Goal: Find specific page/section: Find specific page/section

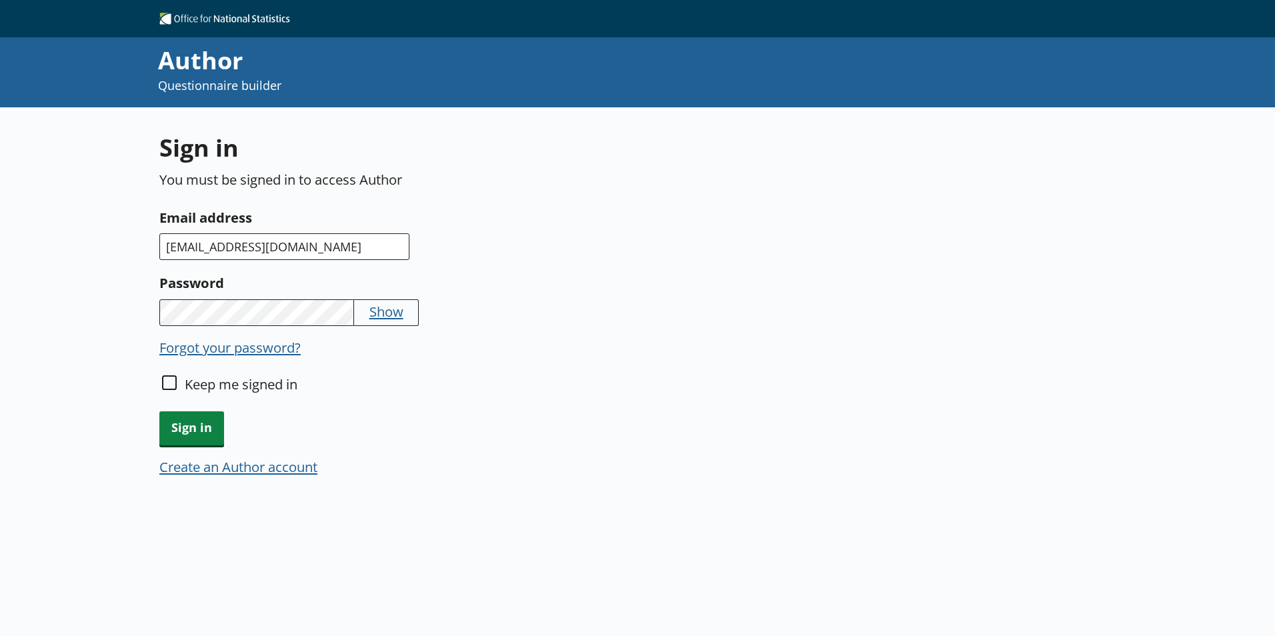
type input "[EMAIL_ADDRESS][DOMAIN_NAME]"
click at [205, 432] on span "Sign in" at bounding box center [191, 429] width 65 height 34
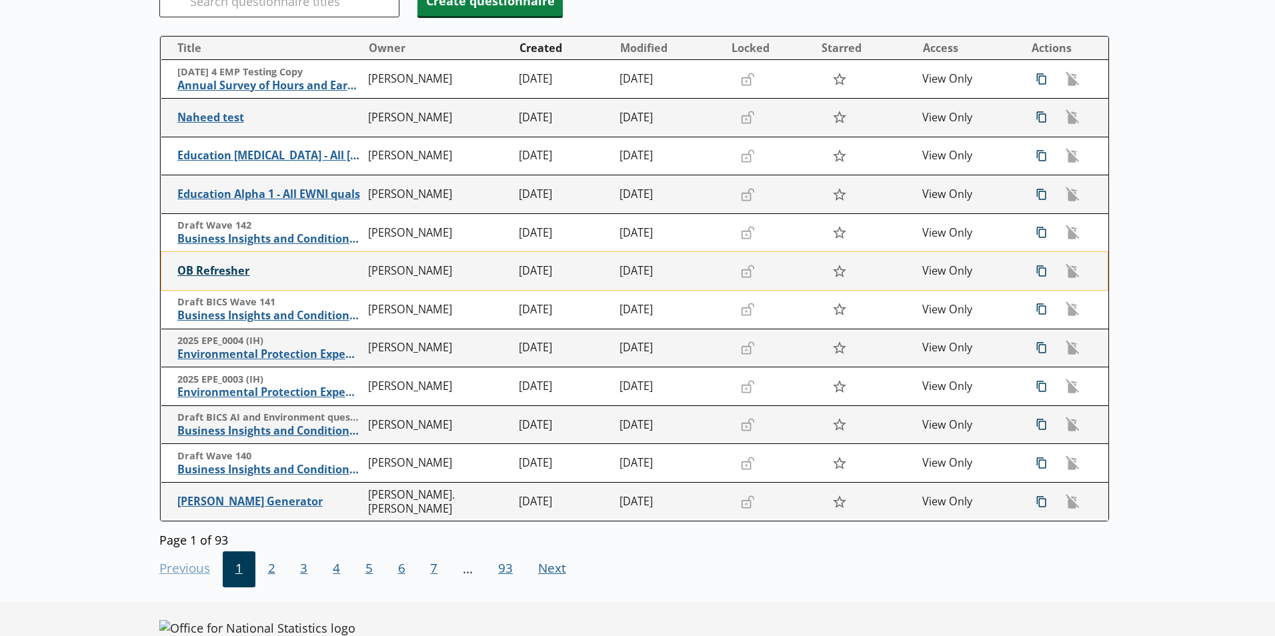
scroll to position [187, 0]
click at [276, 564] on span "2" at bounding box center [271, 569] width 33 height 36
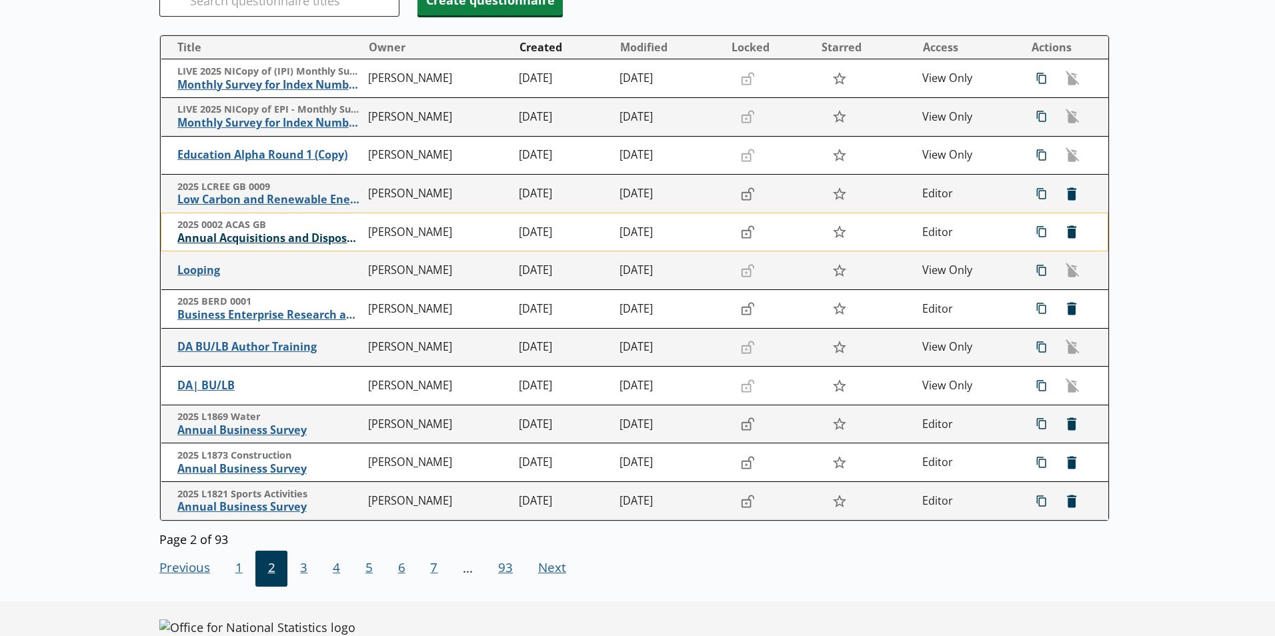
click at [282, 236] on span "Annual Acquisitions and Disposals of Capital Assets" at bounding box center [269, 238] width 184 height 14
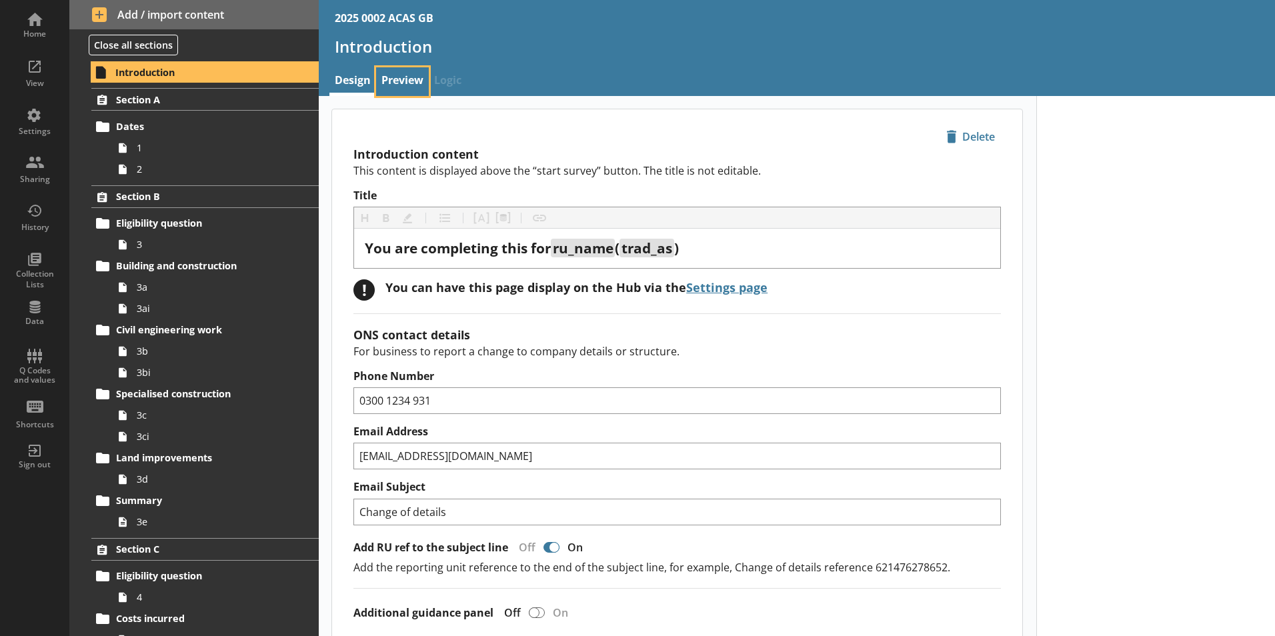
click at [390, 79] on link "Preview" at bounding box center [402, 81] width 53 height 29
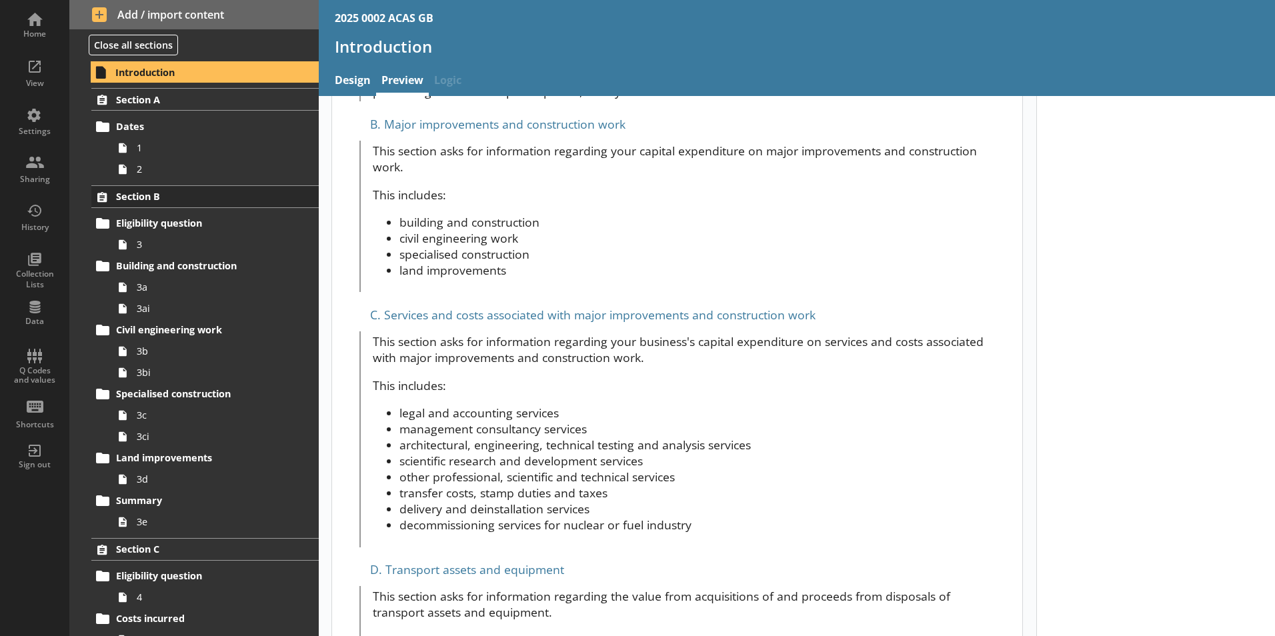
scroll to position [577, 0]
click at [164, 151] on span "1" at bounding box center [211, 147] width 148 height 13
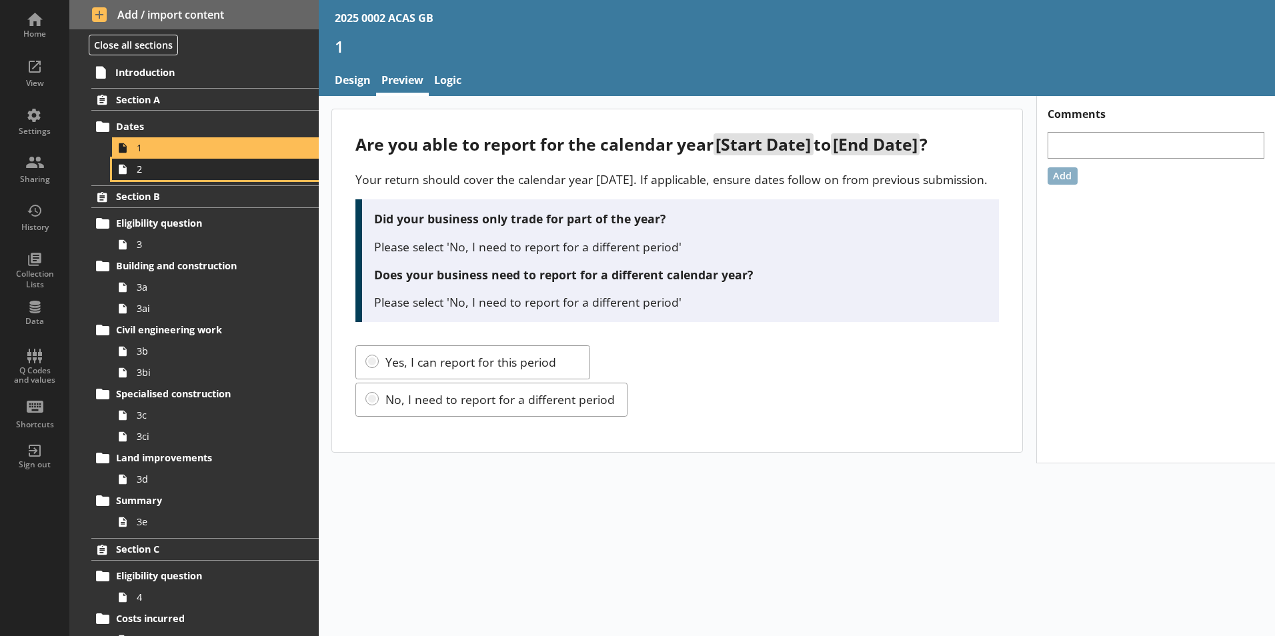
click at [173, 171] on span "2" at bounding box center [211, 169] width 148 height 13
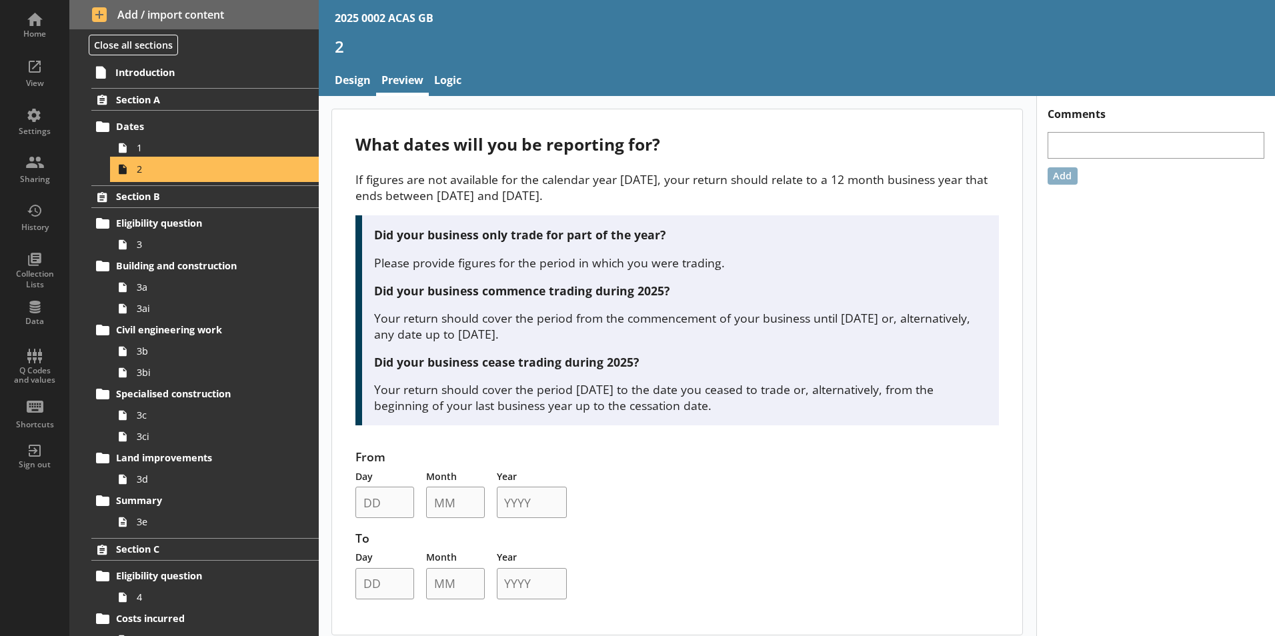
scroll to position [9, 0]
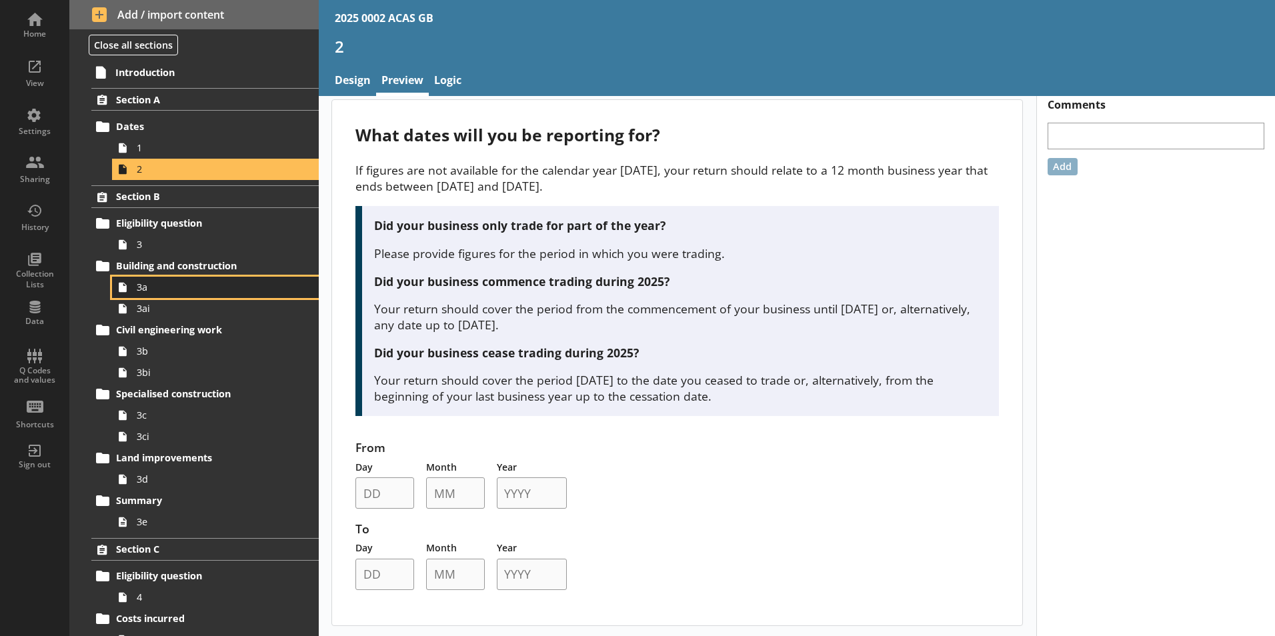
click at [212, 297] on link "3a" at bounding box center [215, 287] width 207 height 21
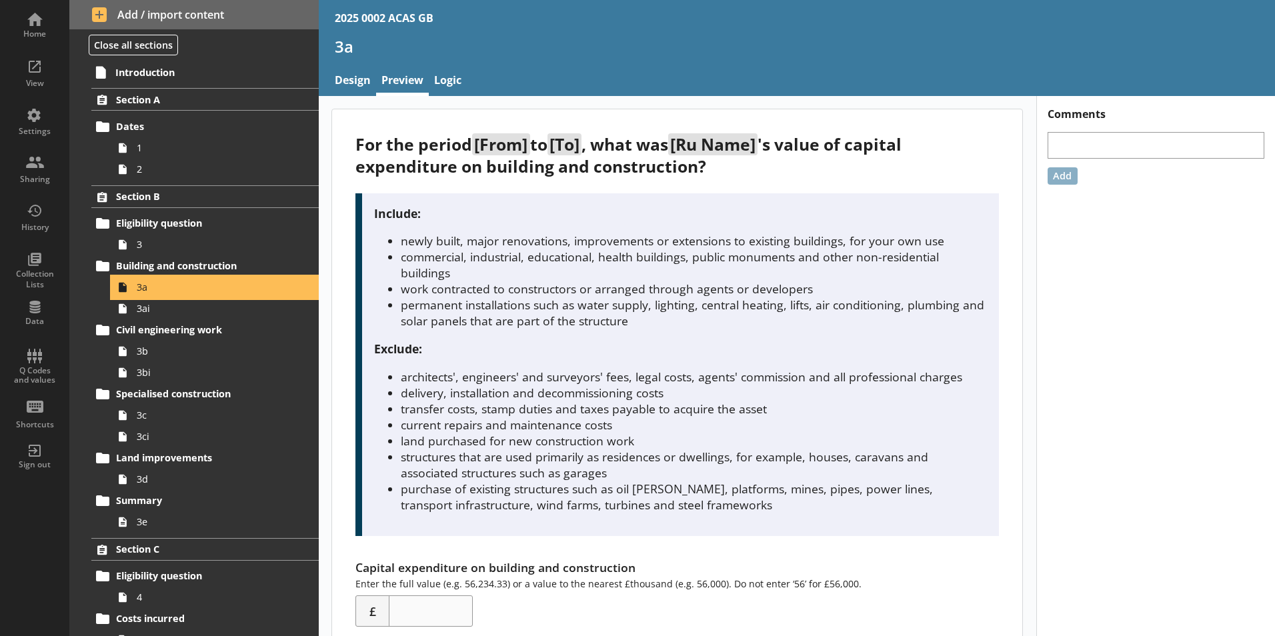
scroll to position [37, 0]
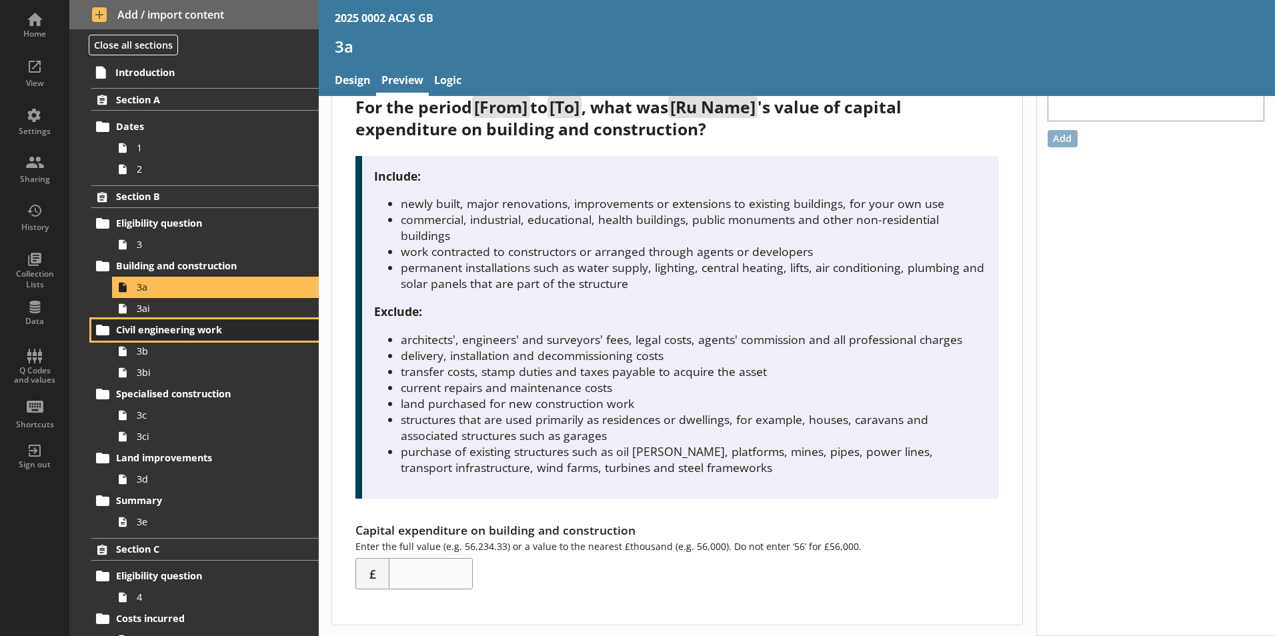
click at [200, 336] on span "Civil engineering work" at bounding box center [197, 330] width 163 height 13
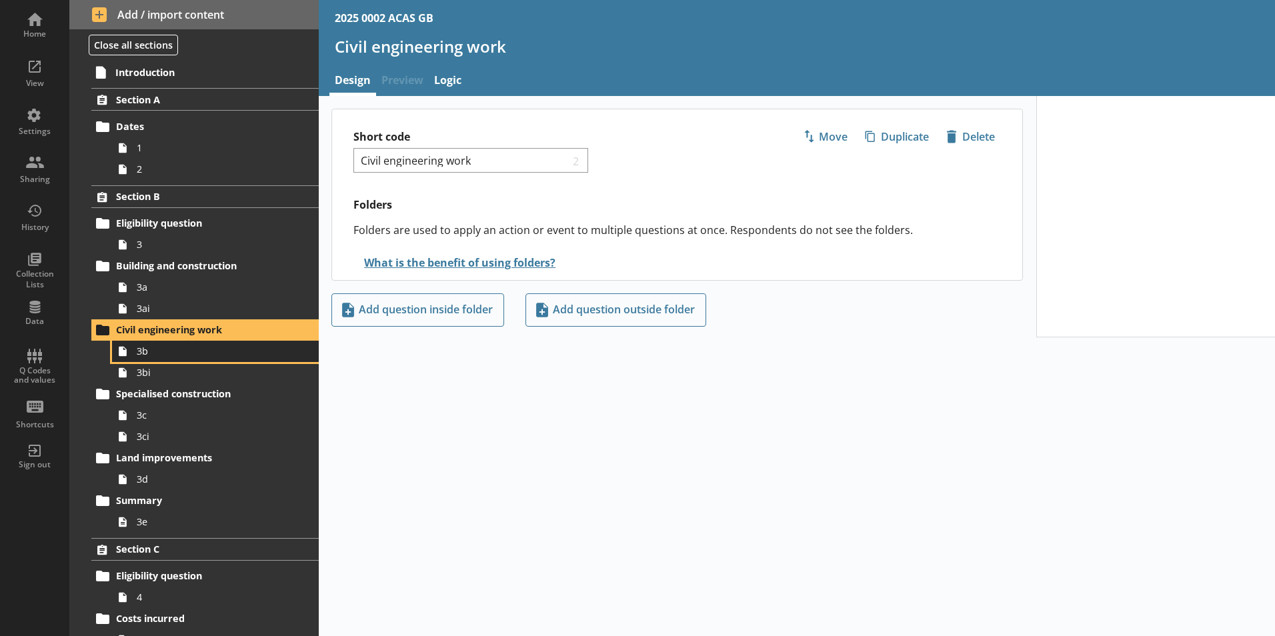
click at [200, 352] on span "3b" at bounding box center [211, 351] width 148 height 13
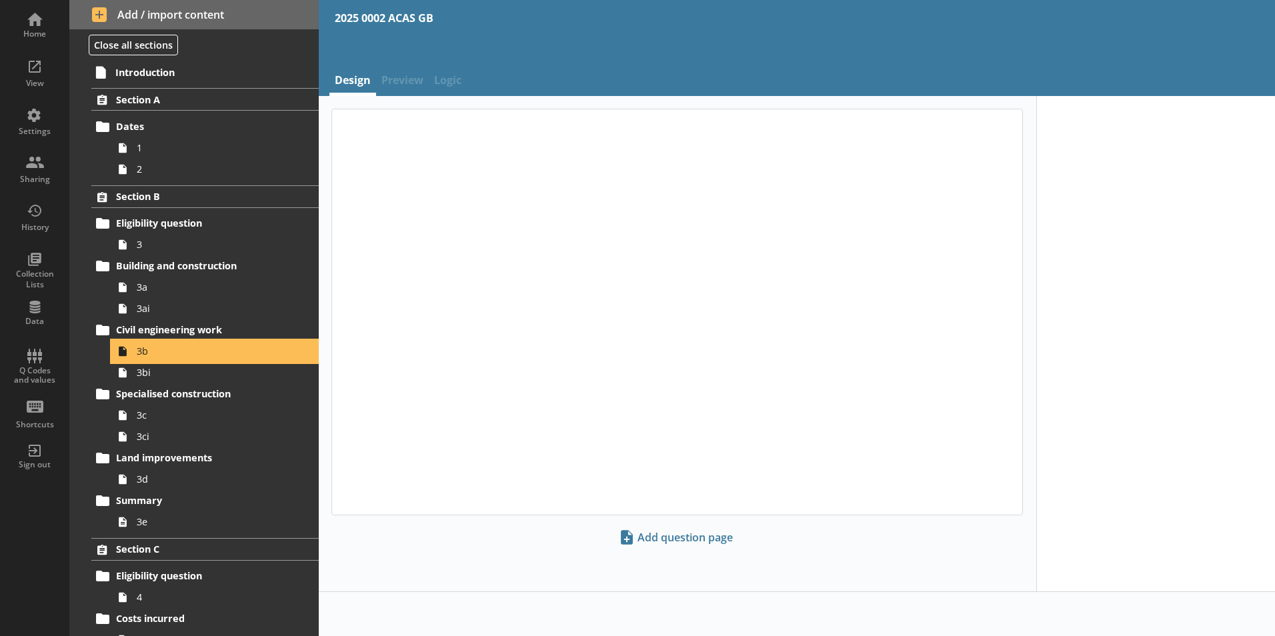
type textarea "x"
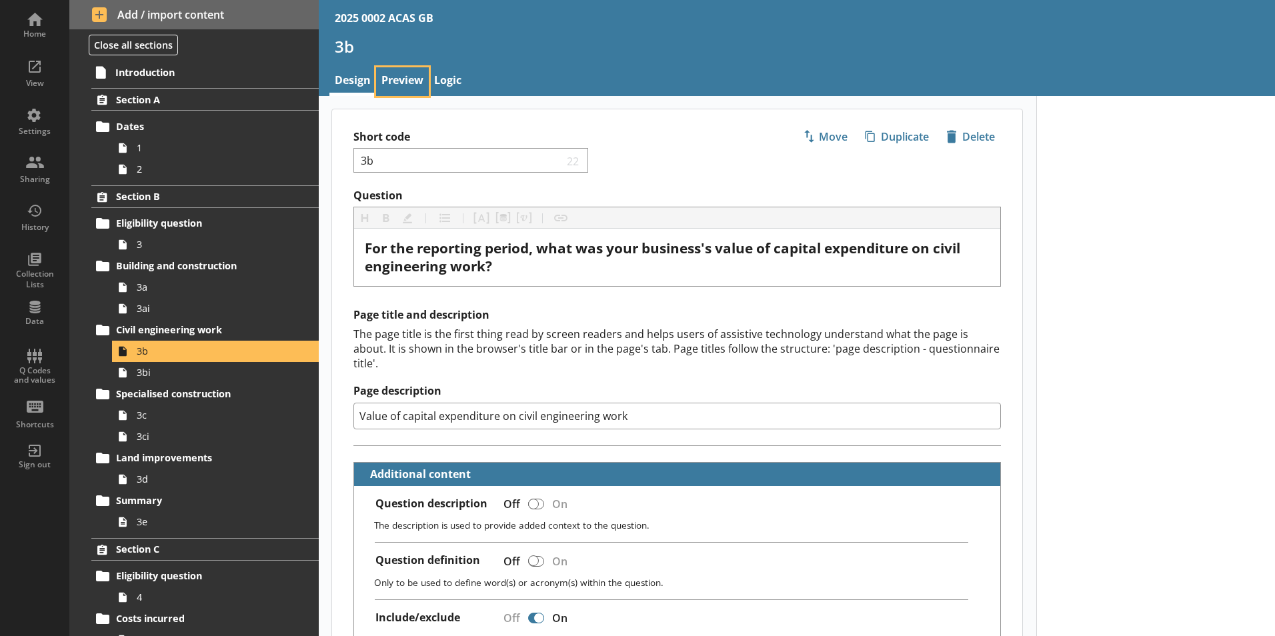
click at [403, 79] on link "Preview" at bounding box center [402, 81] width 53 height 29
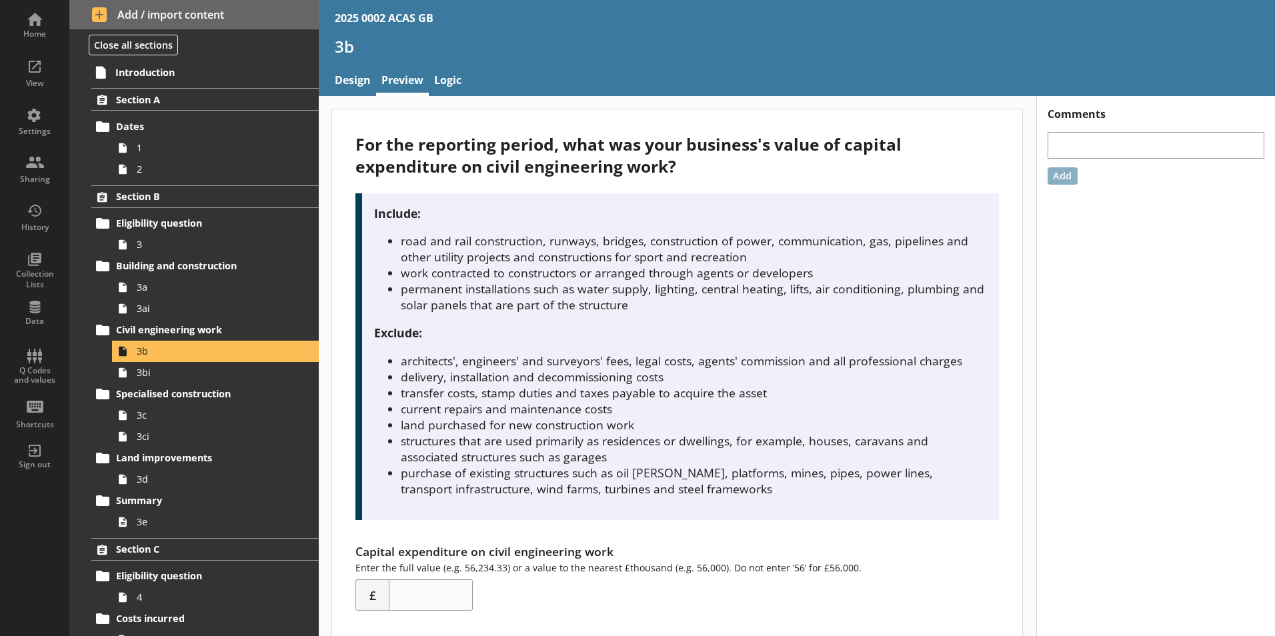
scroll to position [21, 0]
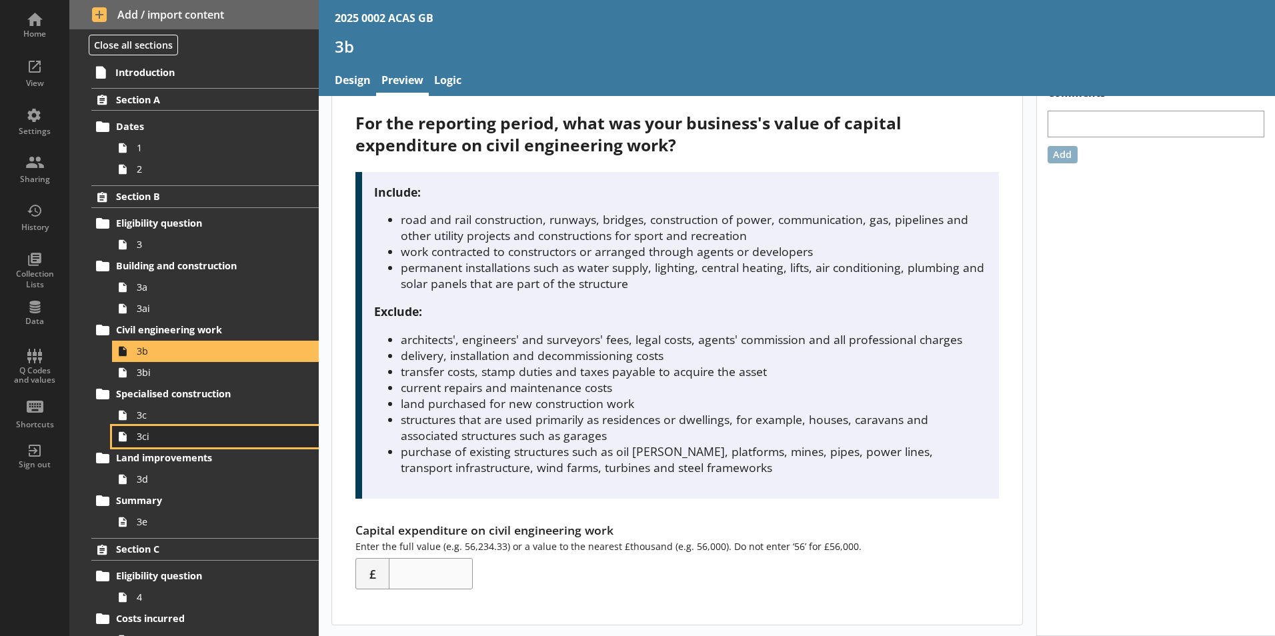
click at [143, 440] on span "3ci" at bounding box center [211, 436] width 148 height 13
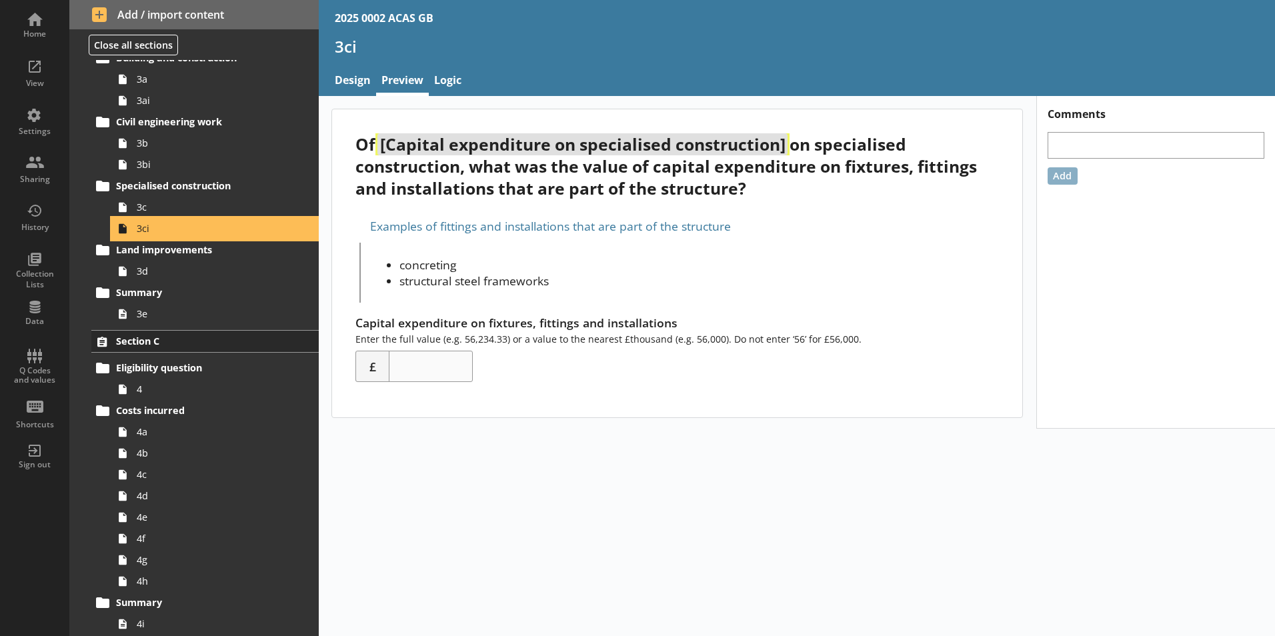
scroll to position [233, 0]
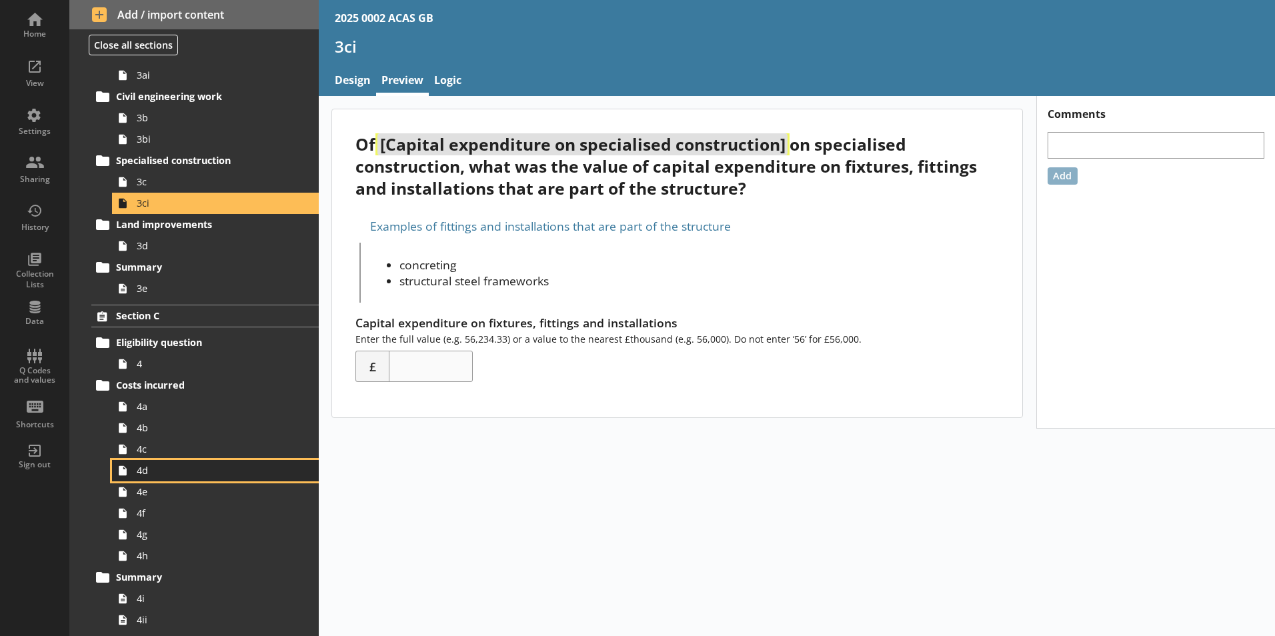
click at [190, 476] on span "4d" at bounding box center [211, 470] width 148 height 13
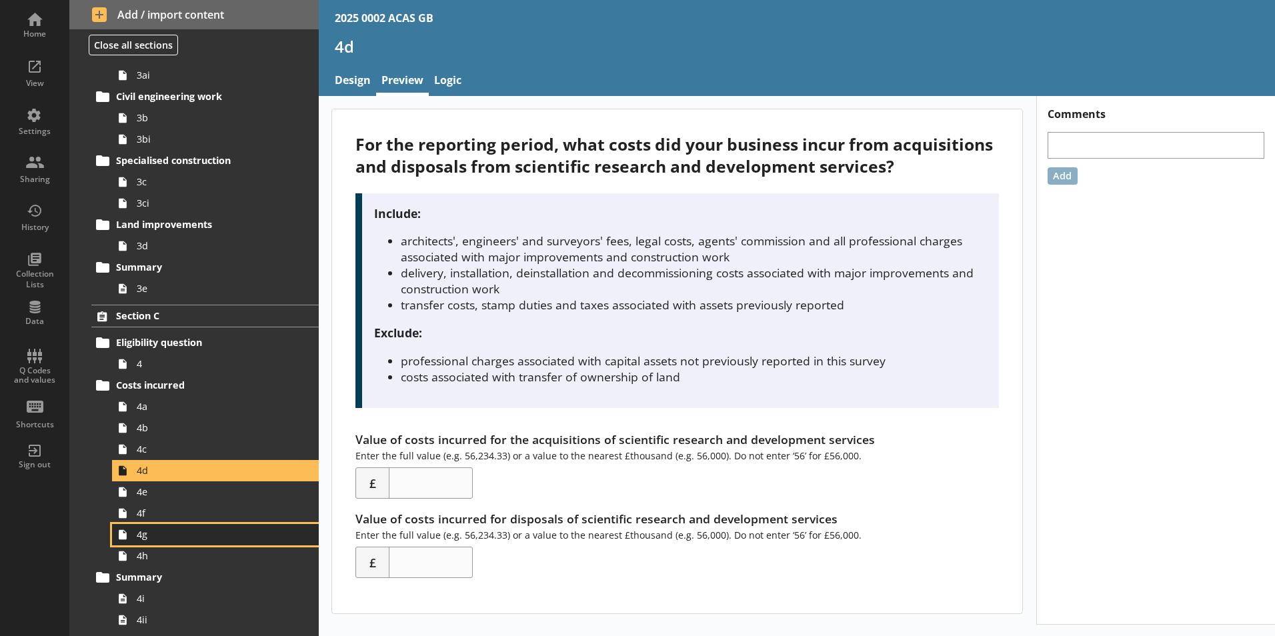
click at [176, 527] on link "4g" at bounding box center [215, 534] width 207 height 21
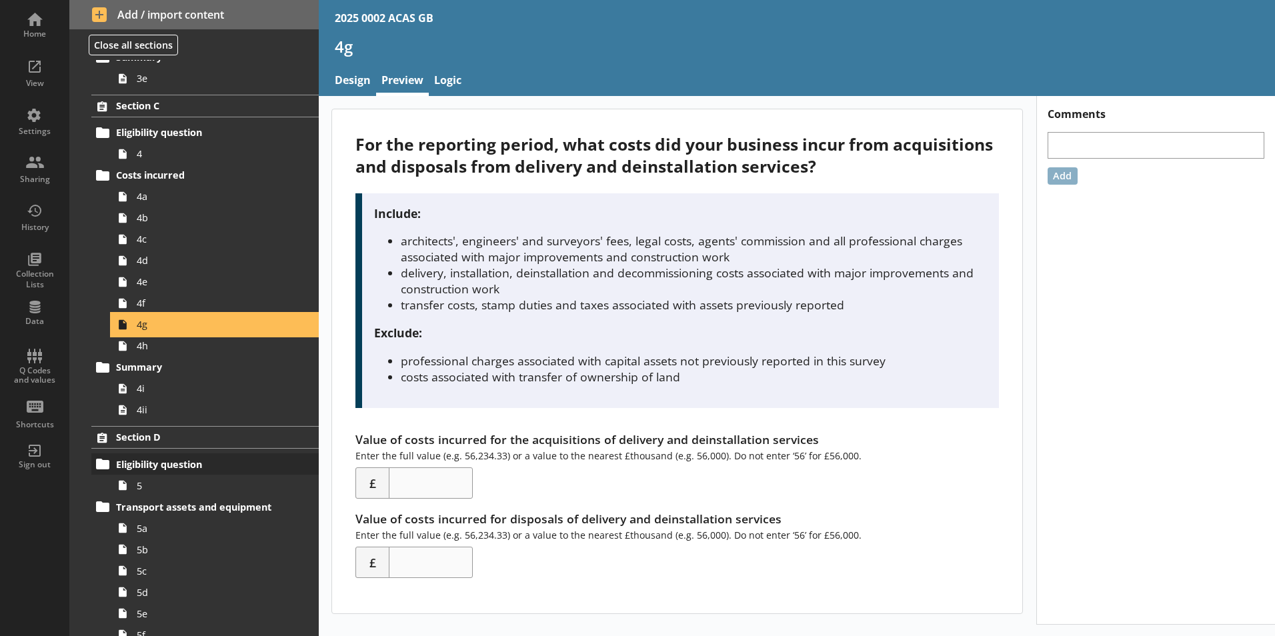
scroll to position [472, 0]
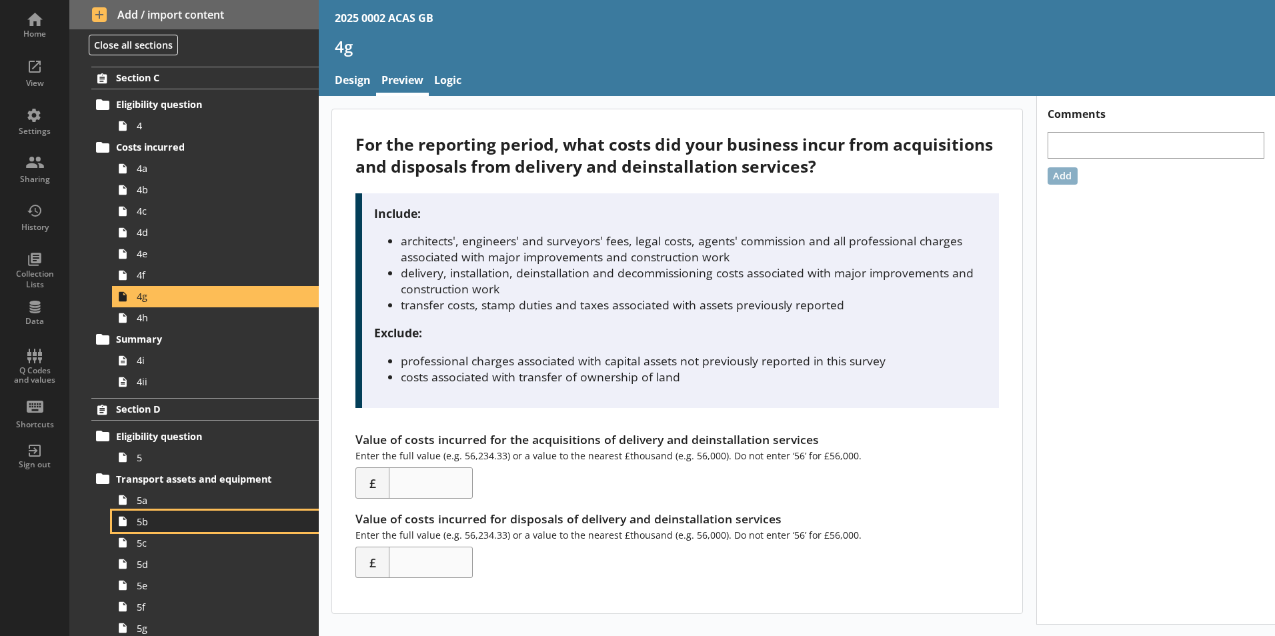
click at [178, 527] on span "5b" at bounding box center [211, 522] width 148 height 13
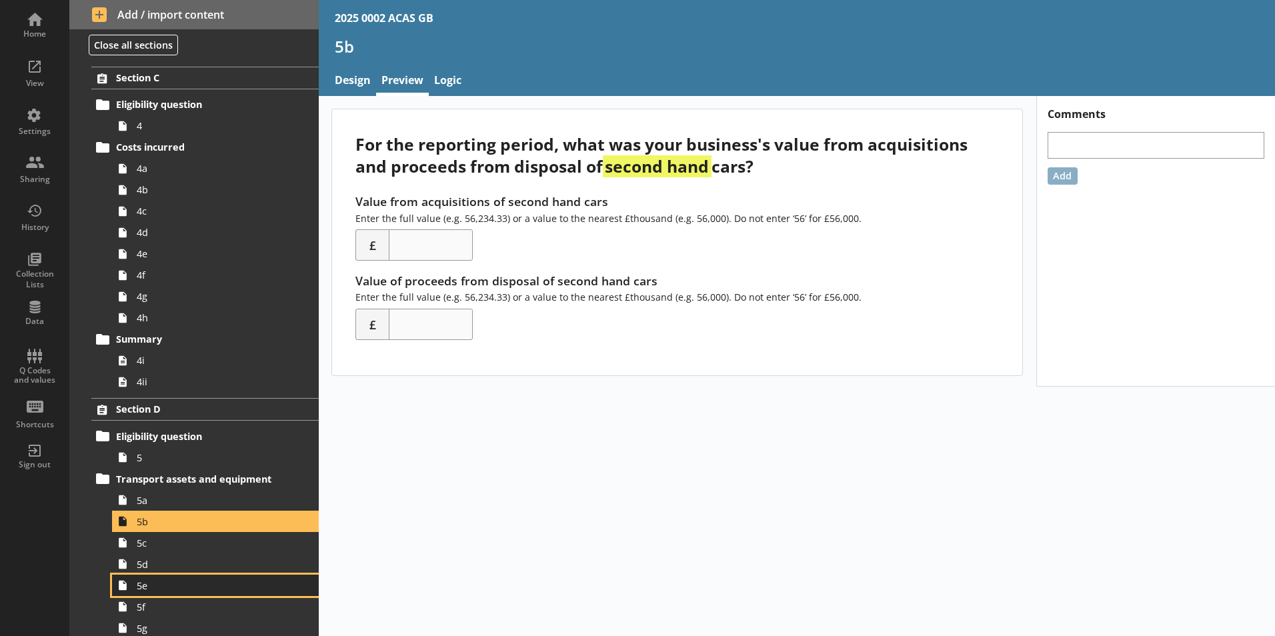
click at [152, 575] on link "5e" at bounding box center [215, 585] width 207 height 21
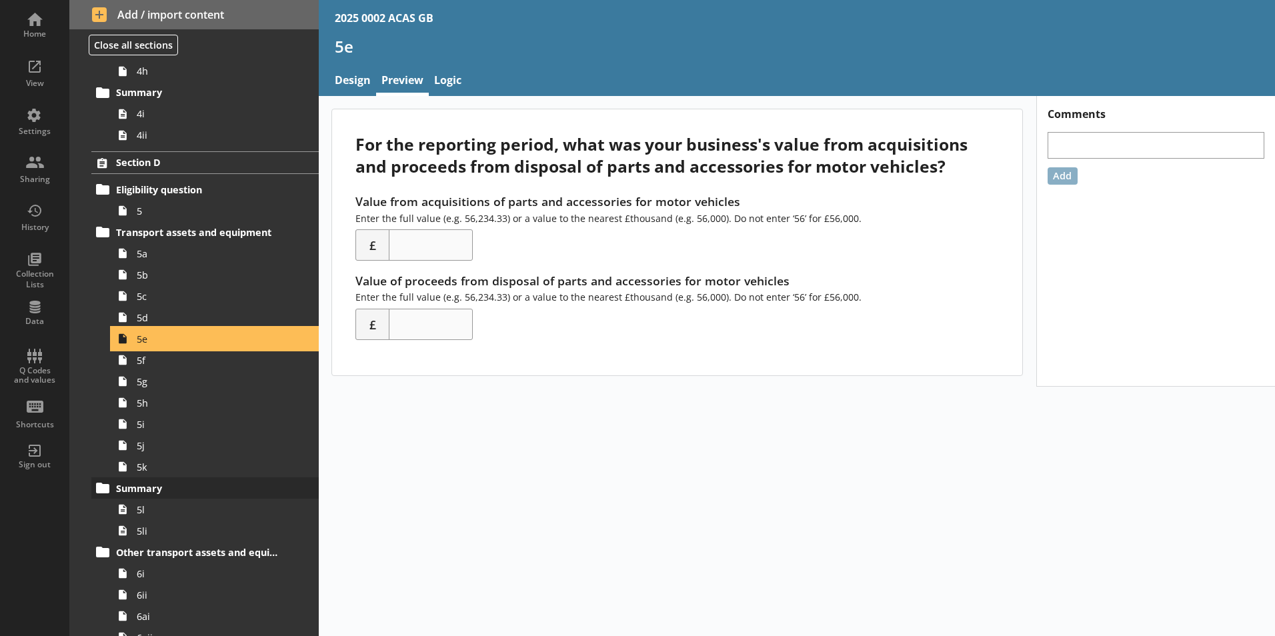
scroll to position [719, 0]
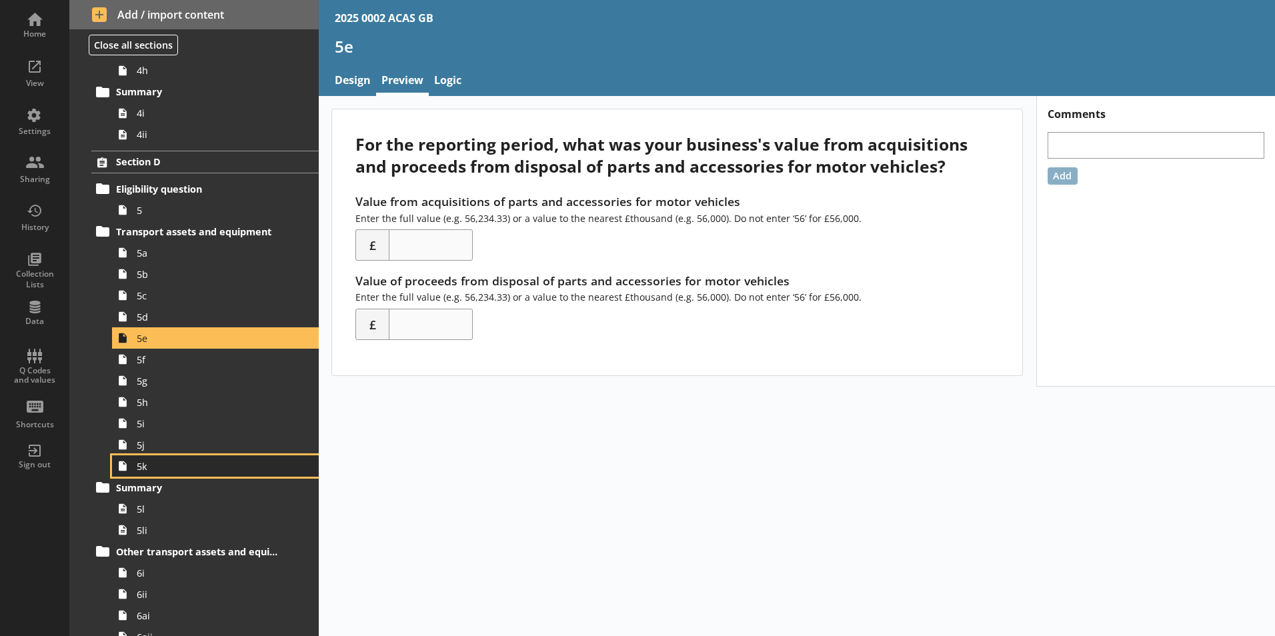
click at [161, 474] on link "5k" at bounding box center [215, 466] width 207 height 21
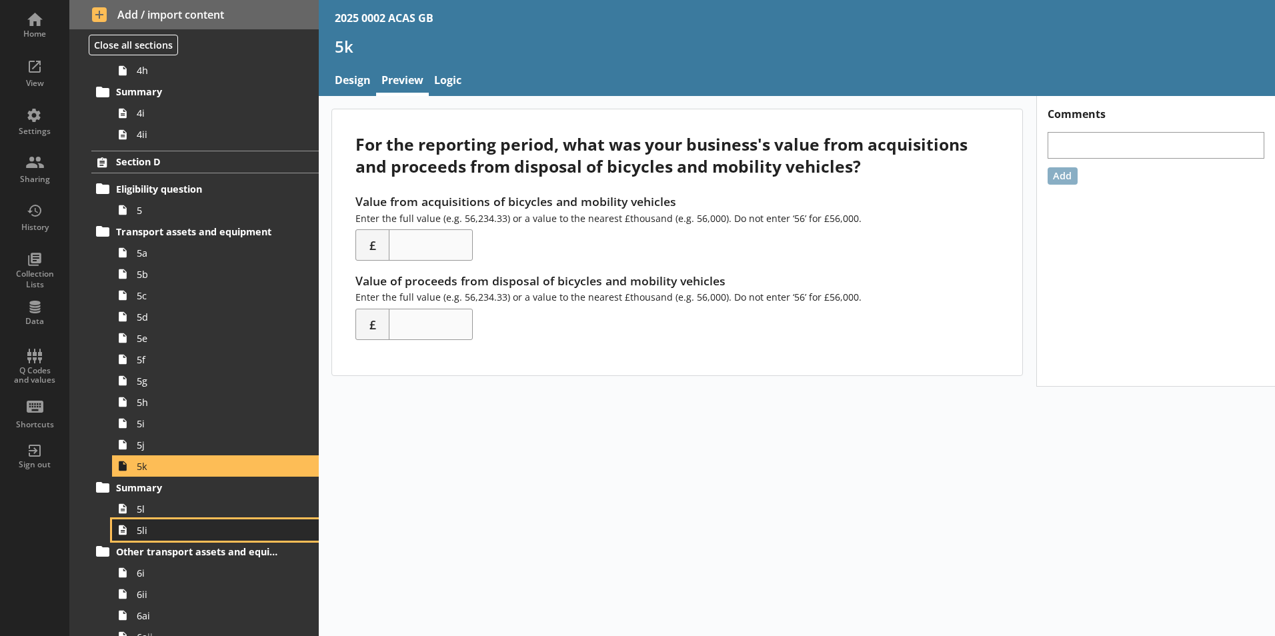
click at [174, 528] on span "5li" at bounding box center [211, 530] width 148 height 13
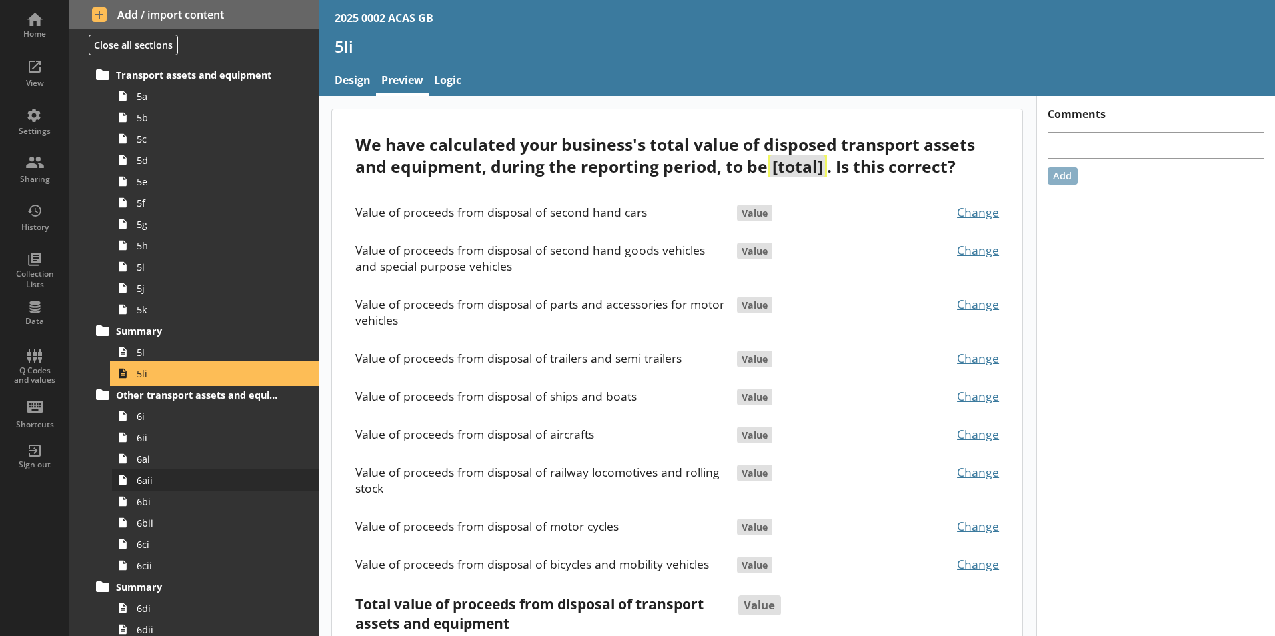
scroll to position [877, 0]
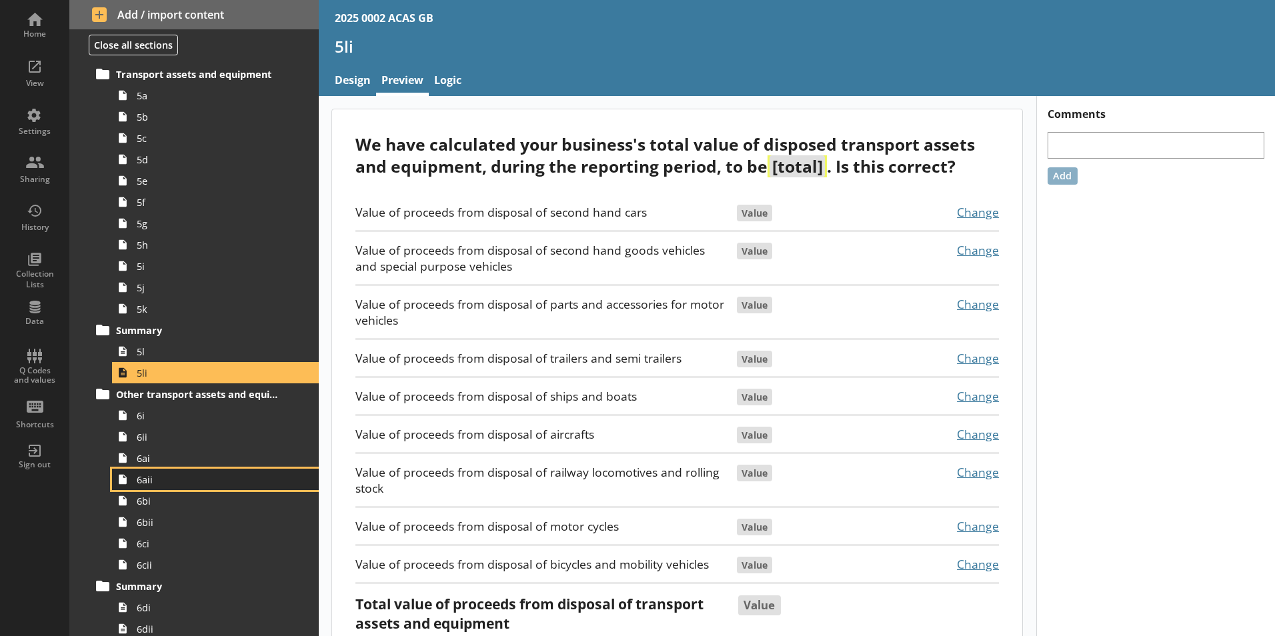
click at [203, 484] on span "6aii" at bounding box center [211, 480] width 148 height 13
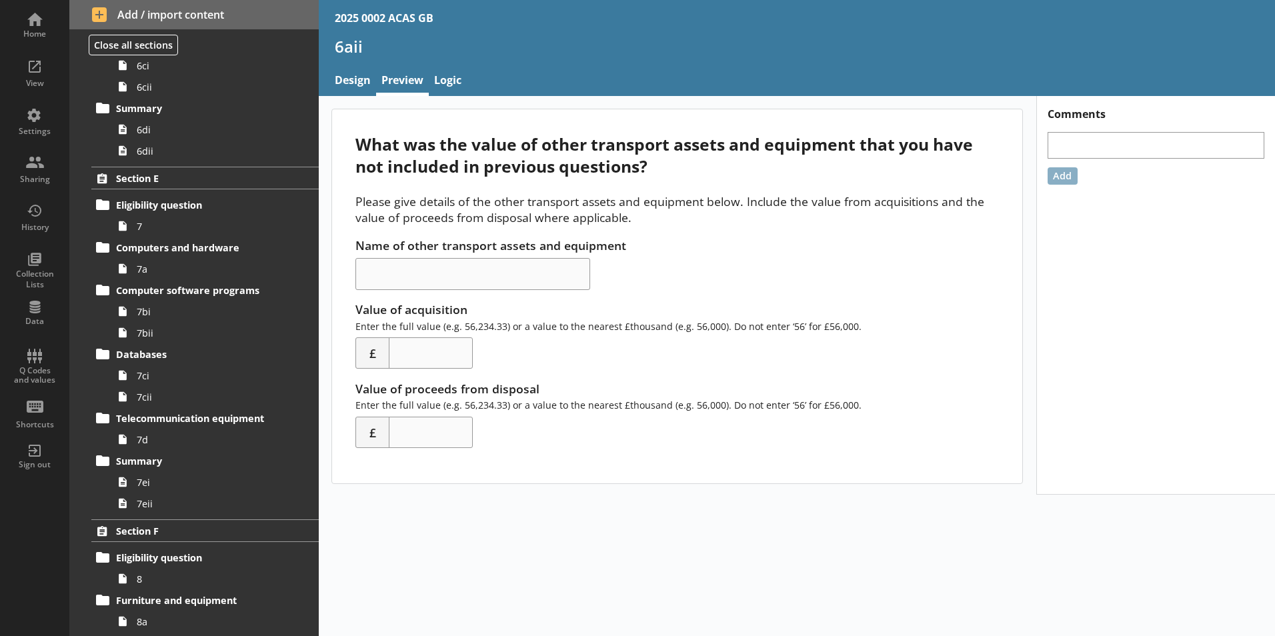
scroll to position [1358, 0]
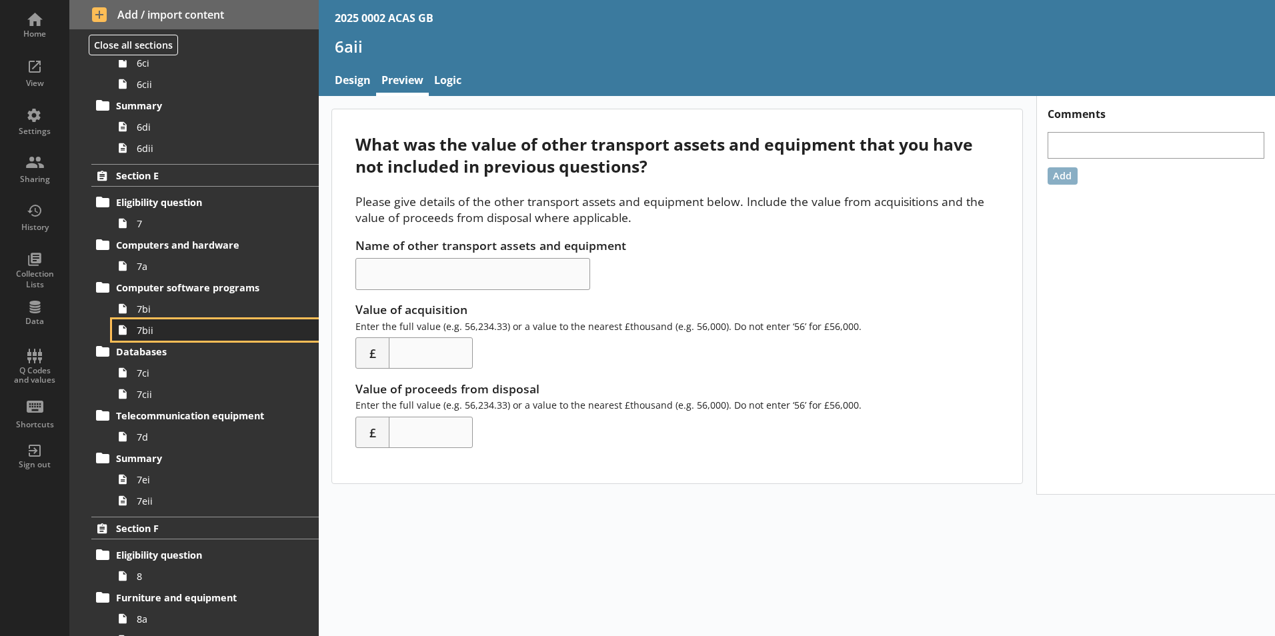
click at [212, 320] on link "7bii" at bounding box center [215, 330] width 207 height 21
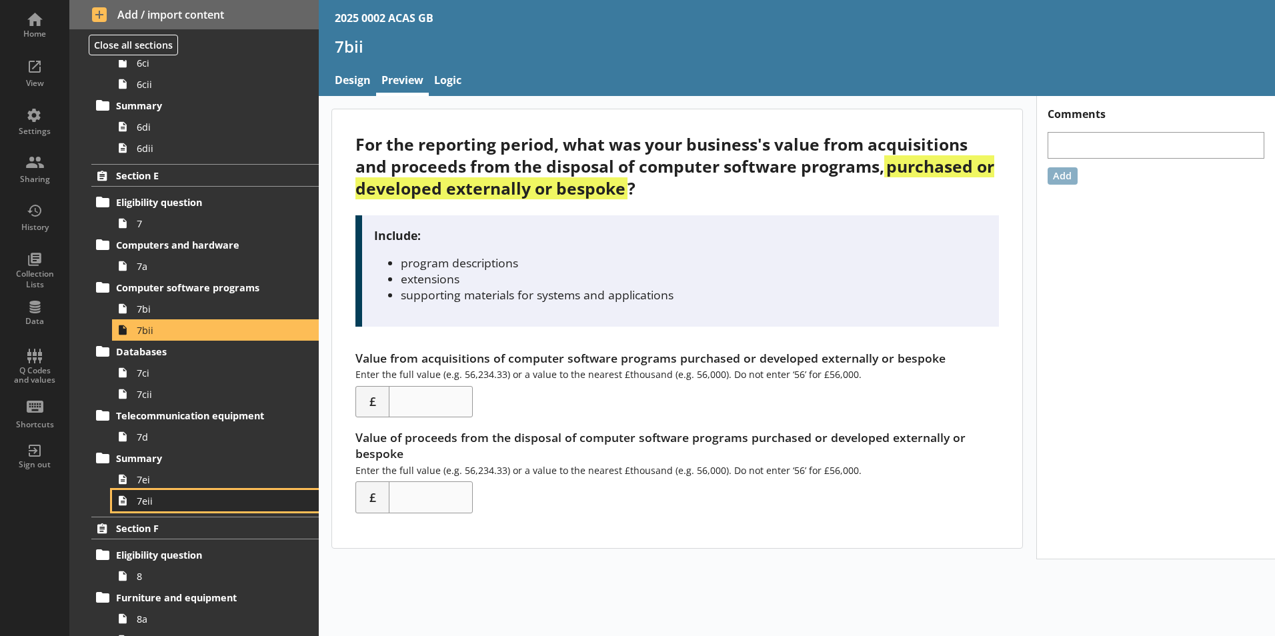
click at [175, 502] on span "7eii" at bounding box center [211, 501] width 148 height 13
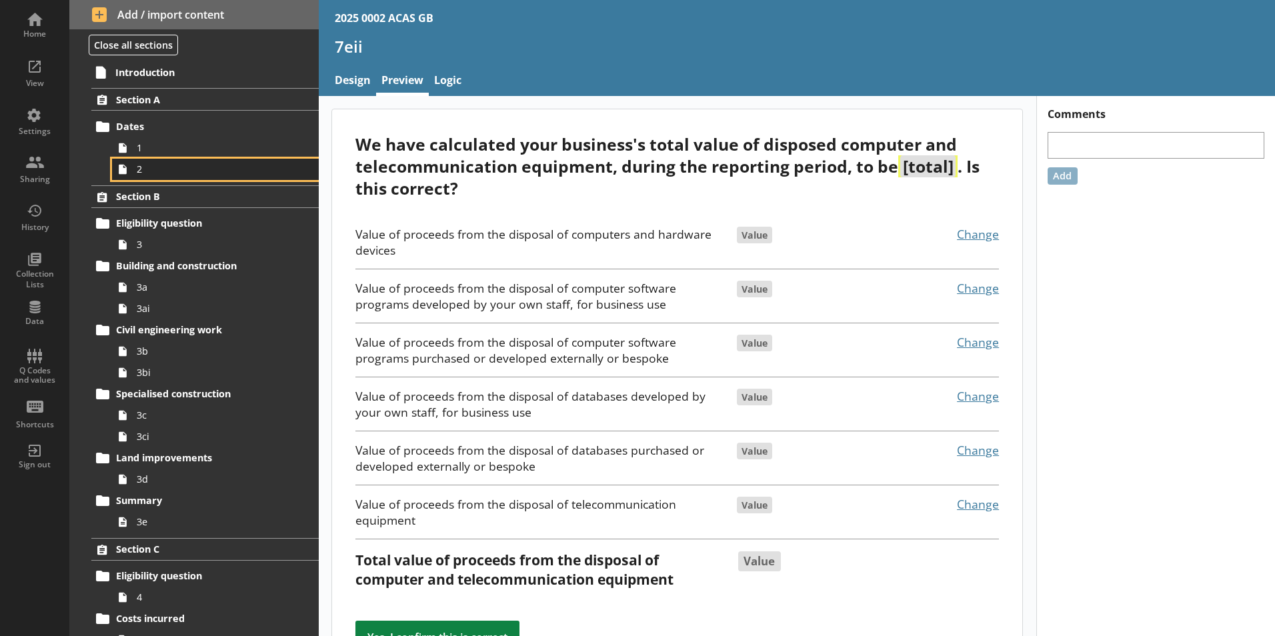
click at [187, 164] on span "2" at bounding box center [211, 169] width 148 height 13
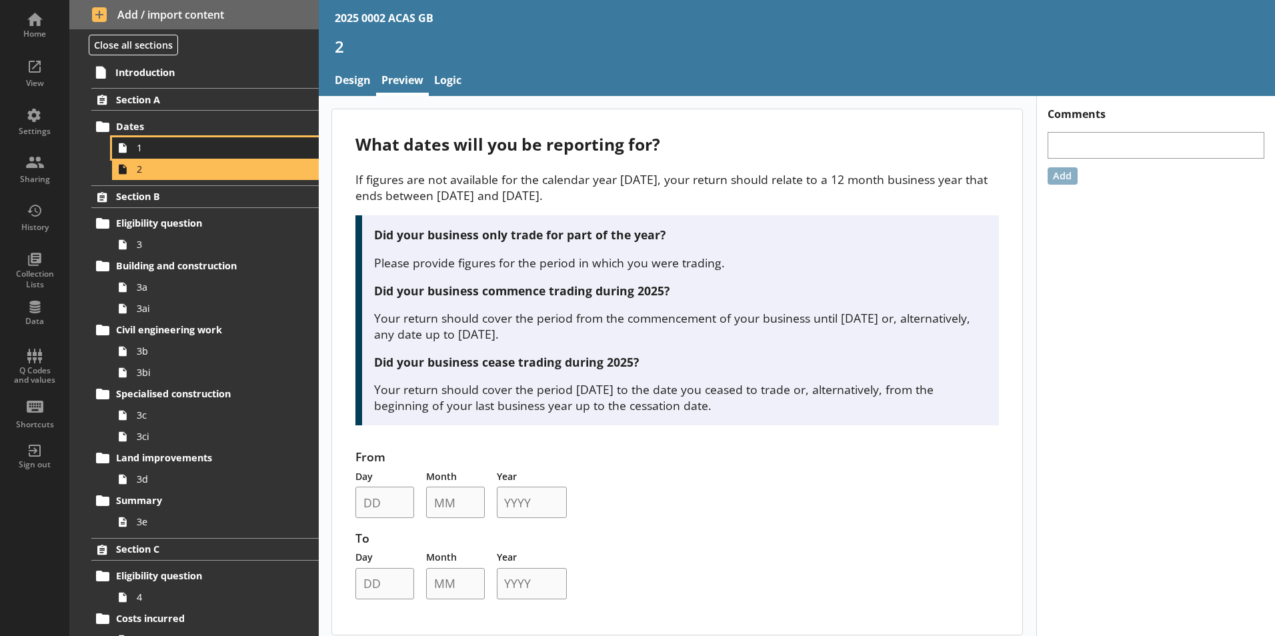
click at [187, 139] on link "1" at bounding box center [215, 147] width 207 height 21
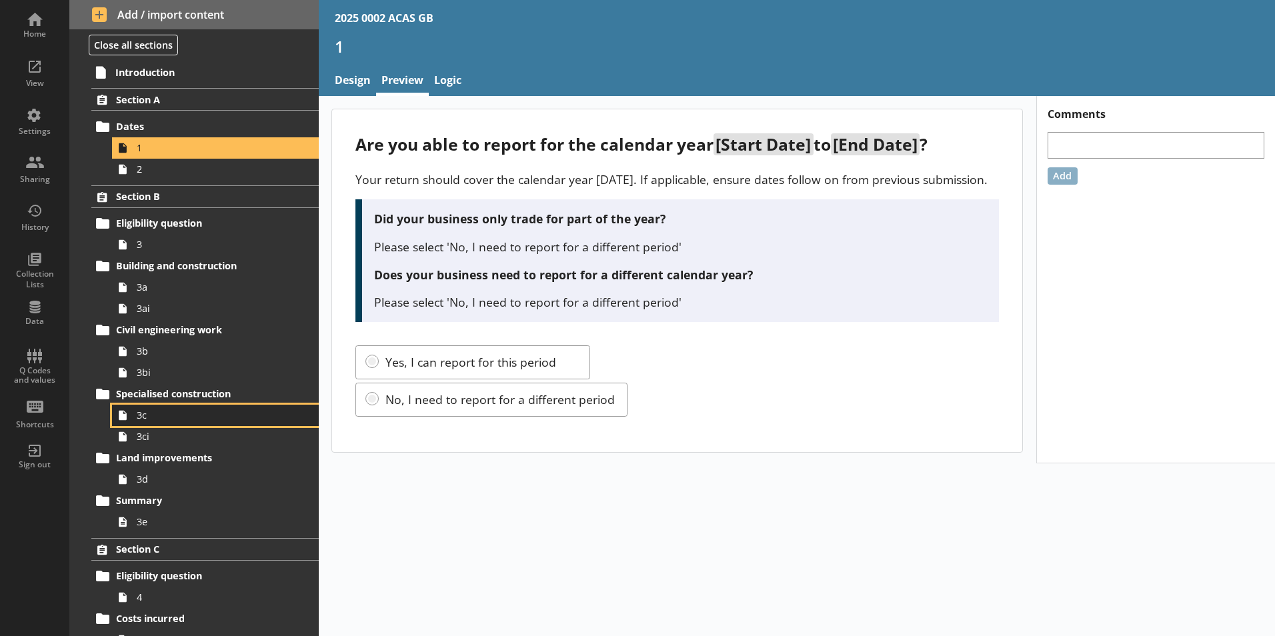
click at [198, 424] on link "3c" at bounding box center [215, 415] width 207 height 21
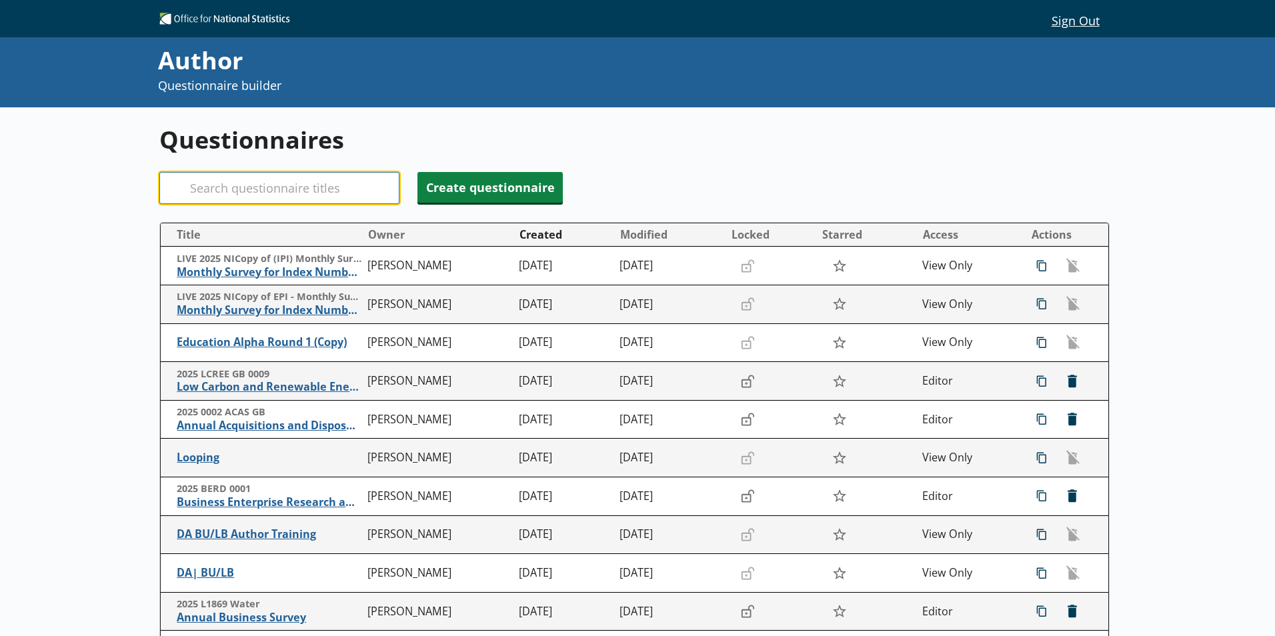
click at [303, 190] on input "Search" at bounding box center [279, 188] width 240 height 32
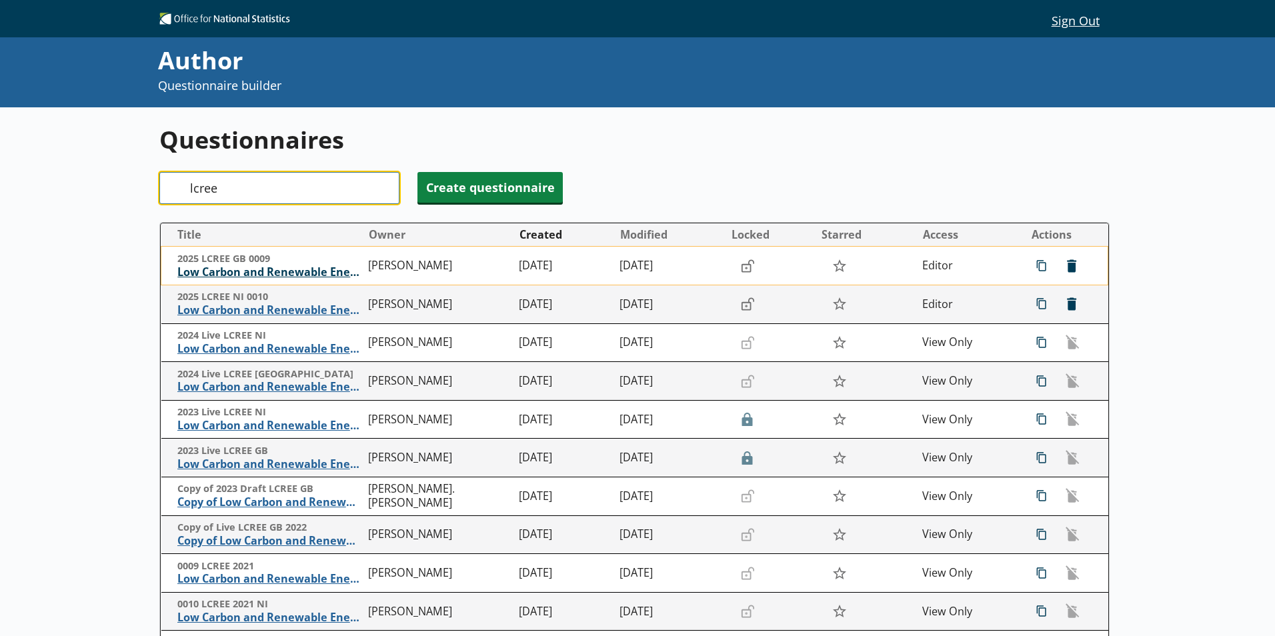
type input "lcree"
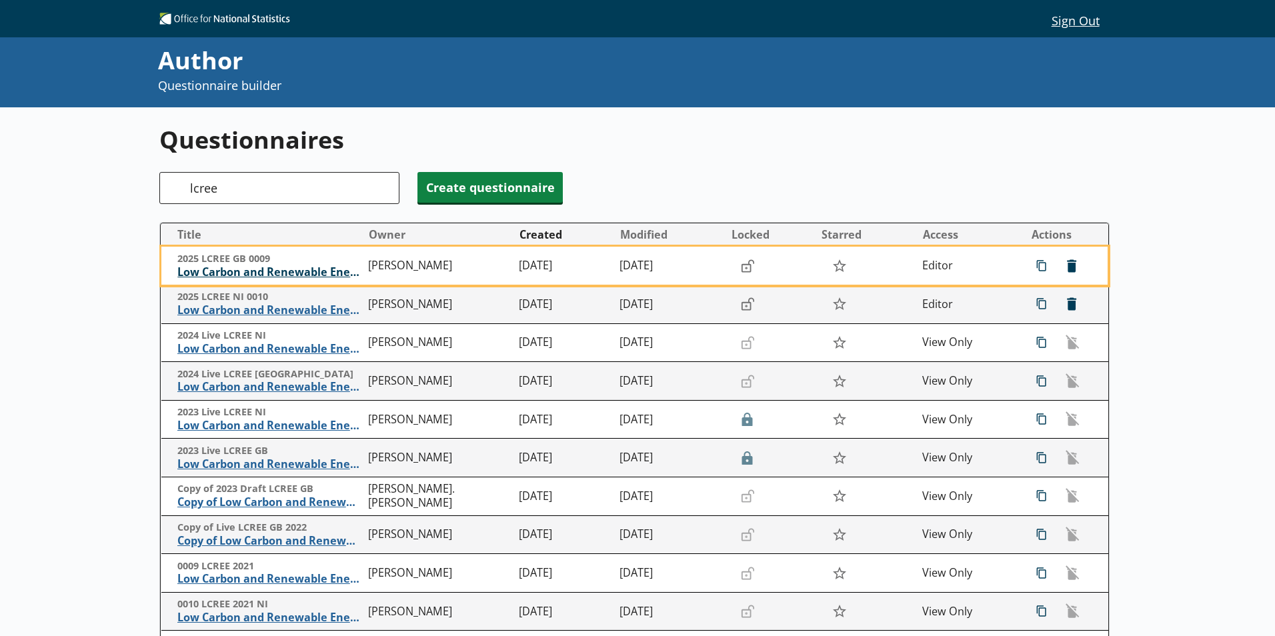
click at [288, 272] on span "Low Carbon and Renewable Energy Economy Survey" at bounding box center [269, 273] width 184 height 14
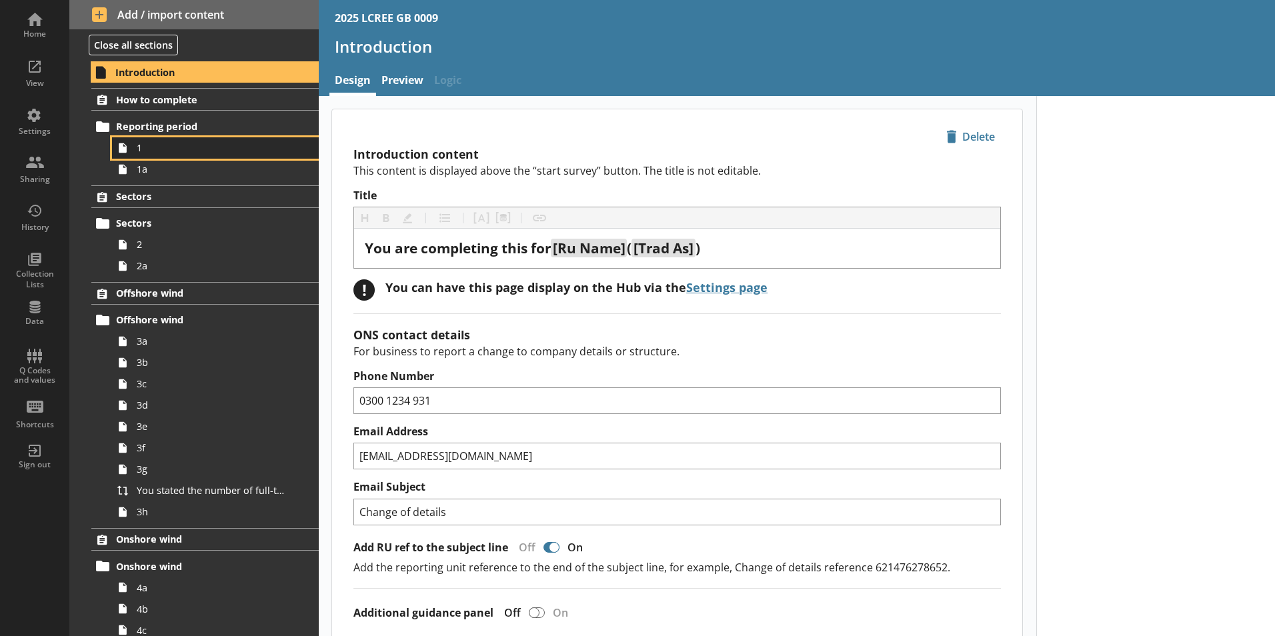
click at [147, 157] on link "1" at bounding box center [215, 147] width 207 height 21
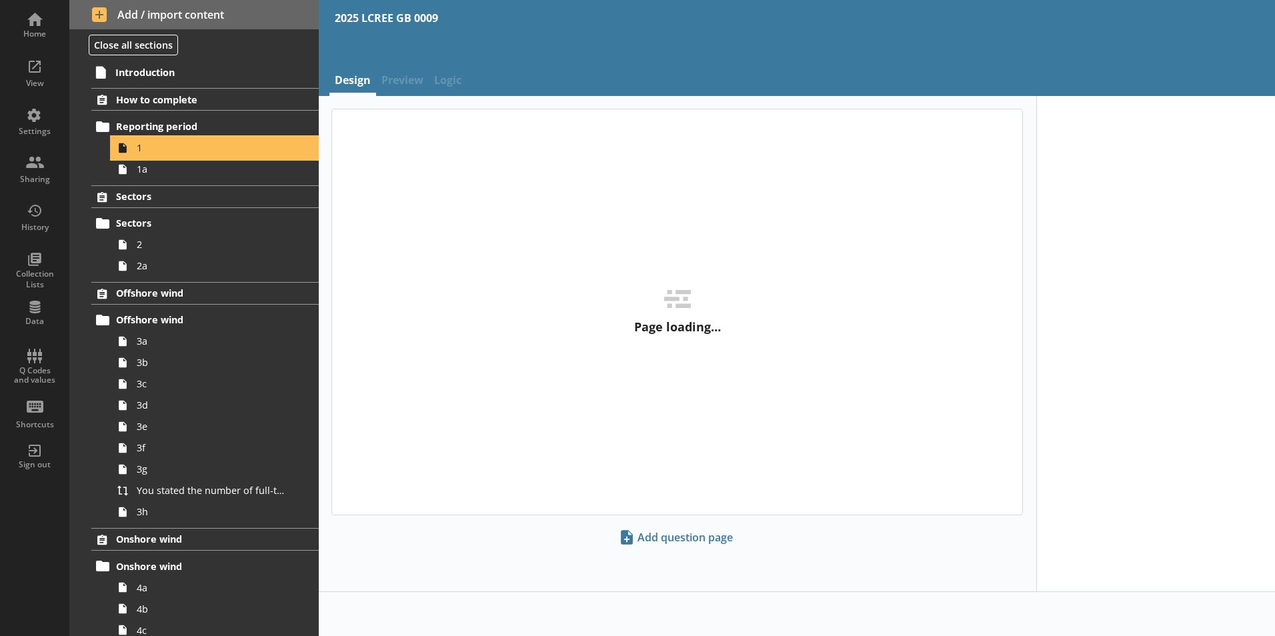
type textarea "x"
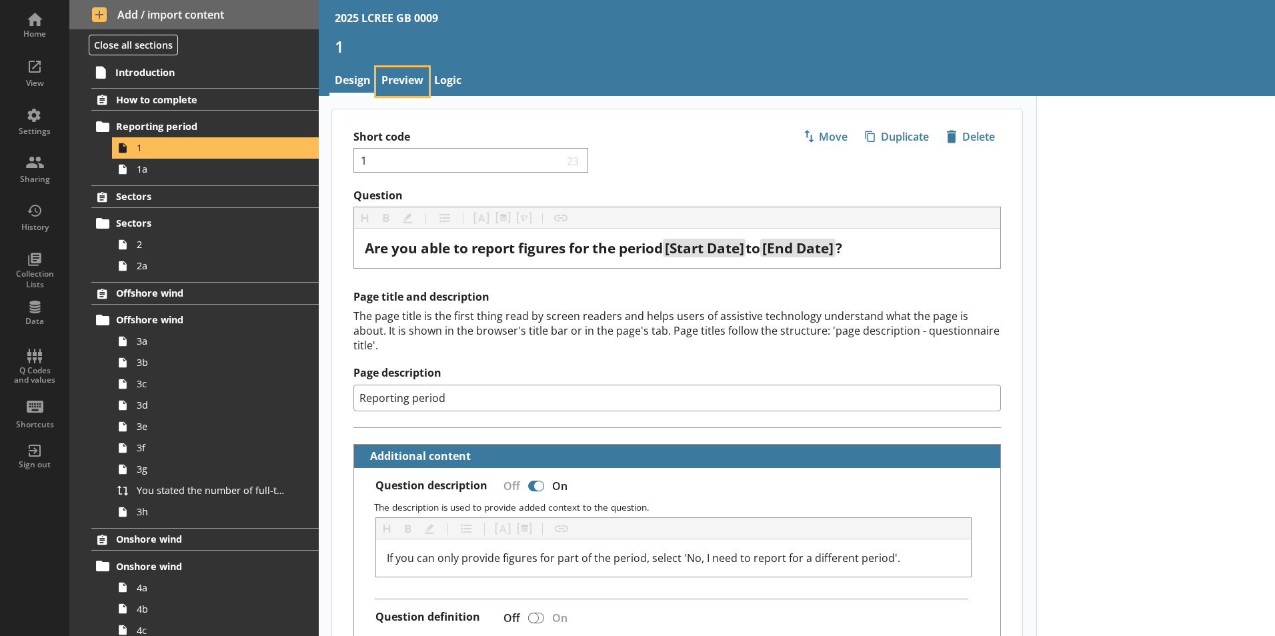
click at [392, 77] on link "Preview" at bounding box center [402, 81] width 53 height 29
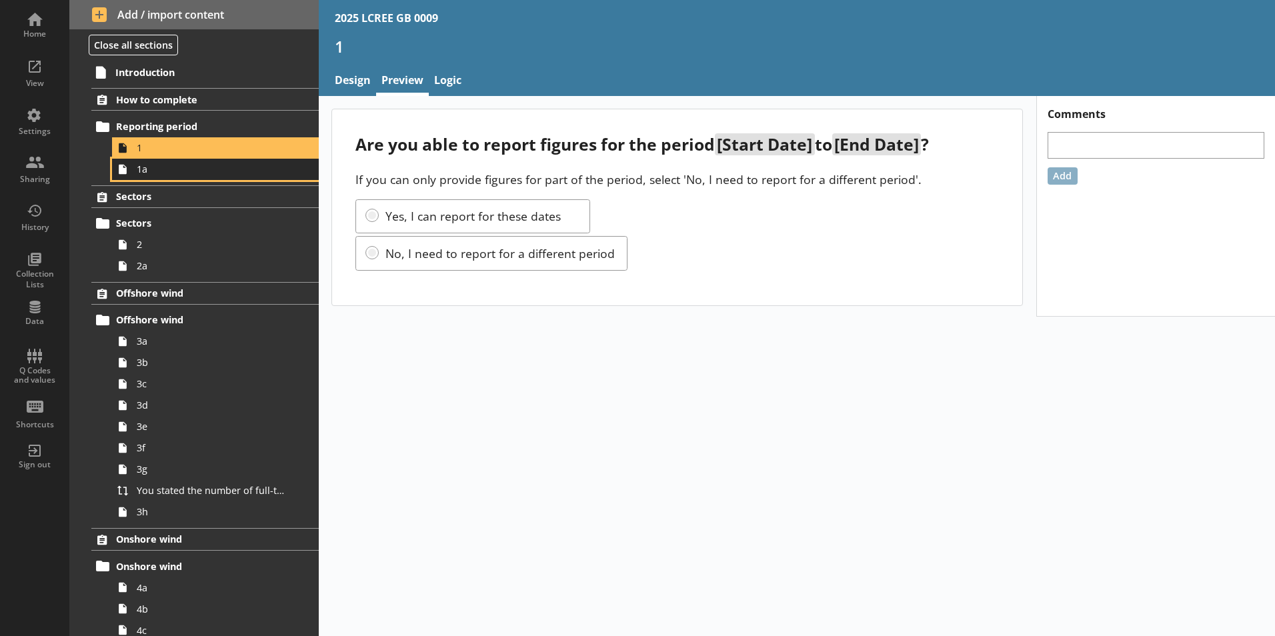
click at [149, 177] on link "1a" at bounding box center [215, 169] width 207 height 21
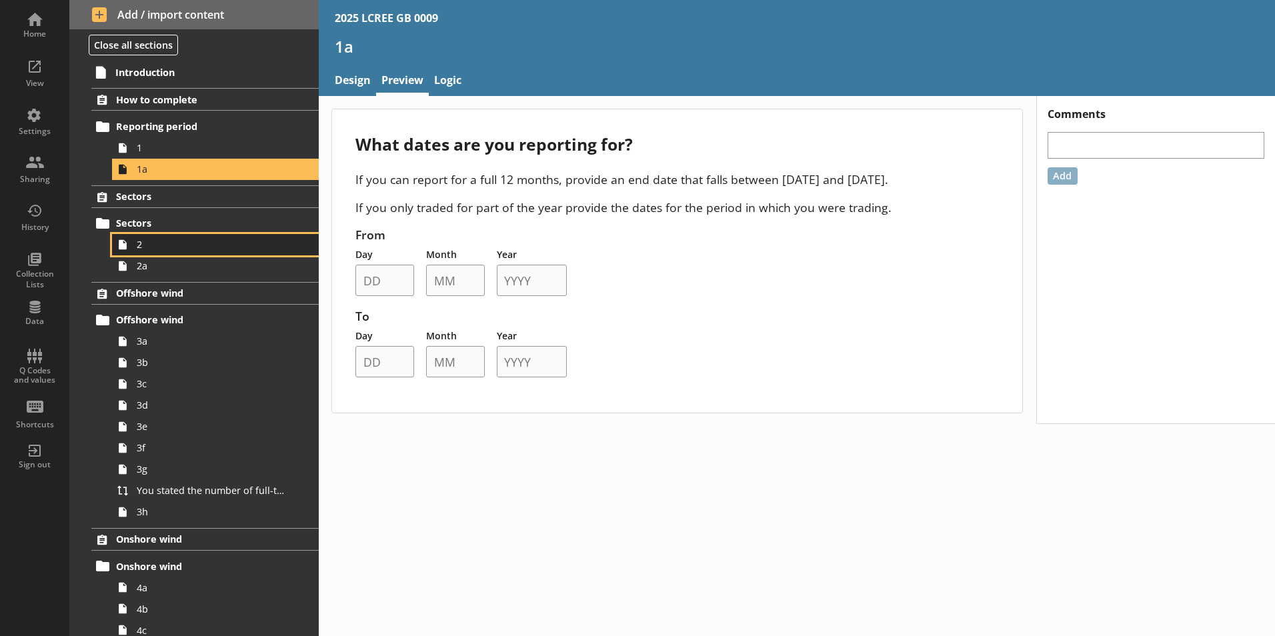
click at [200, 234] on link "2" at bounding box center [215, 244] width 207 height 21
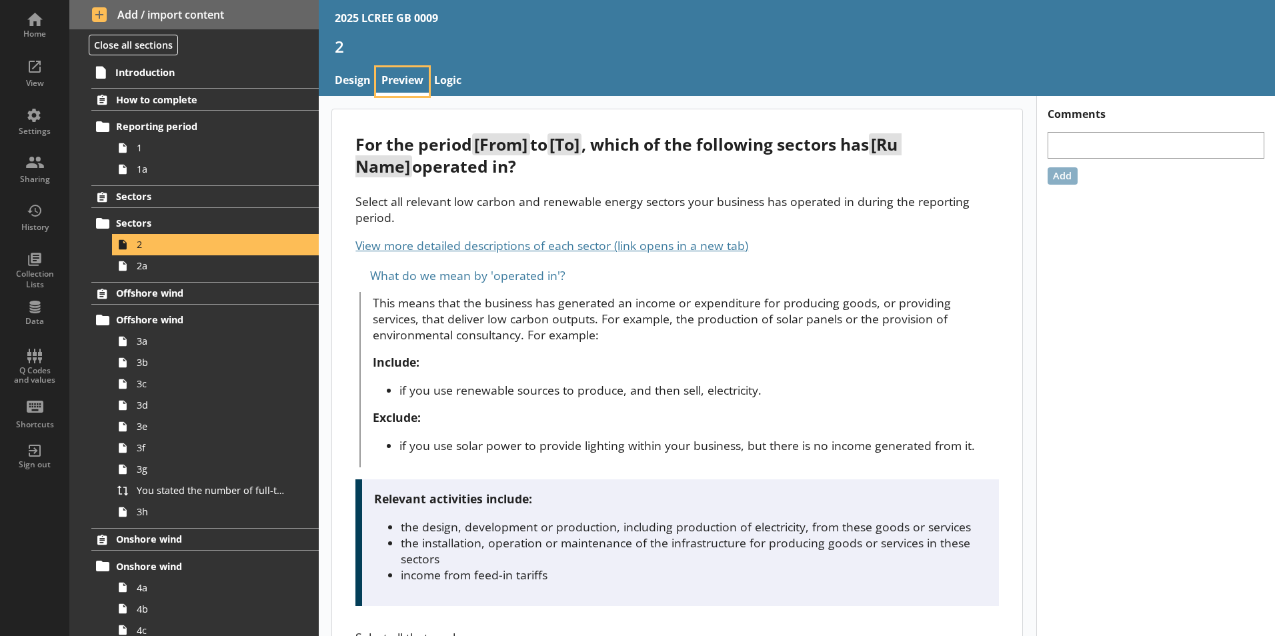
click at [402, 79] on link "Preview" at bounding box center [402, 81] width 53 height 29
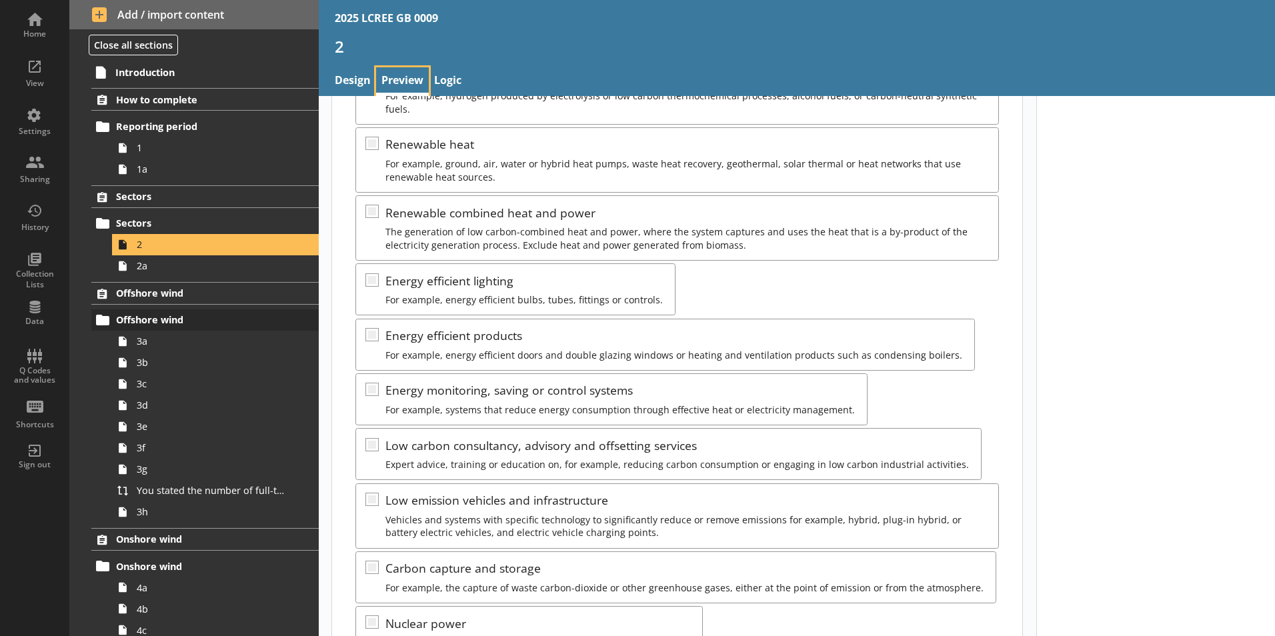
scroll to position [935, 0]
click at [195, 358] on span "3b" at bounding box center [211, 362] width 148 height 13
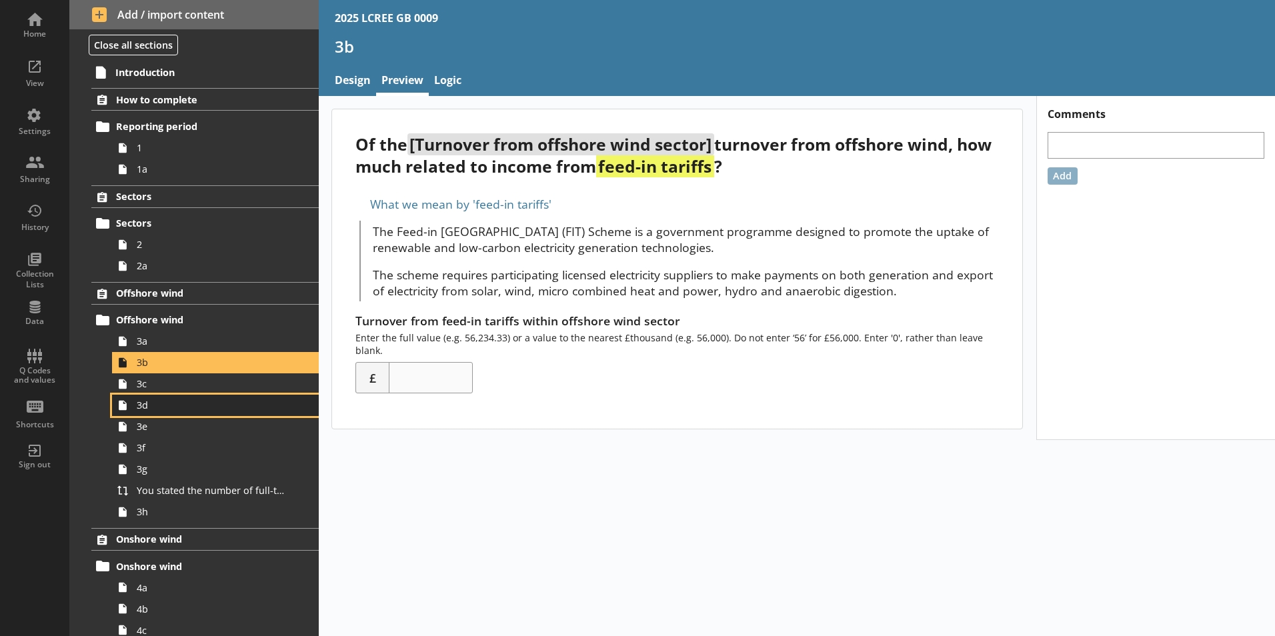
click at [204, 412] on span "3d" at bounding box center [211, 405] width 148 height 13
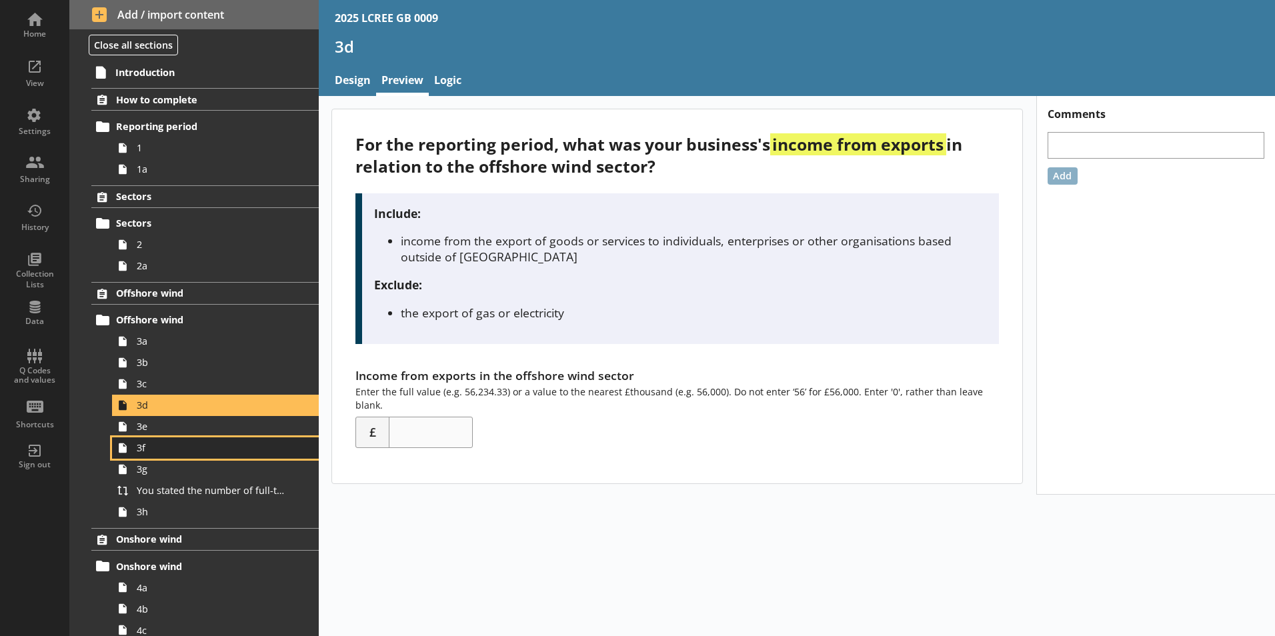
click at [181, 451] on span "3f" at bounding box center [211, 448] width 148 height 13
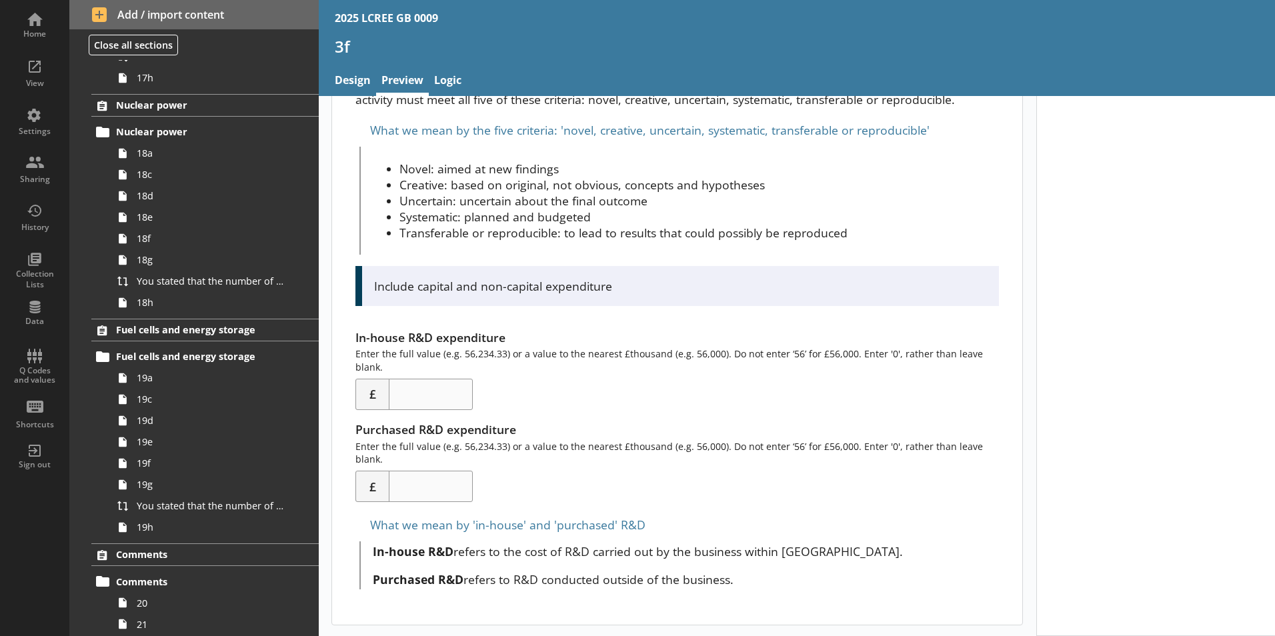
scroll to position [3808, 0]
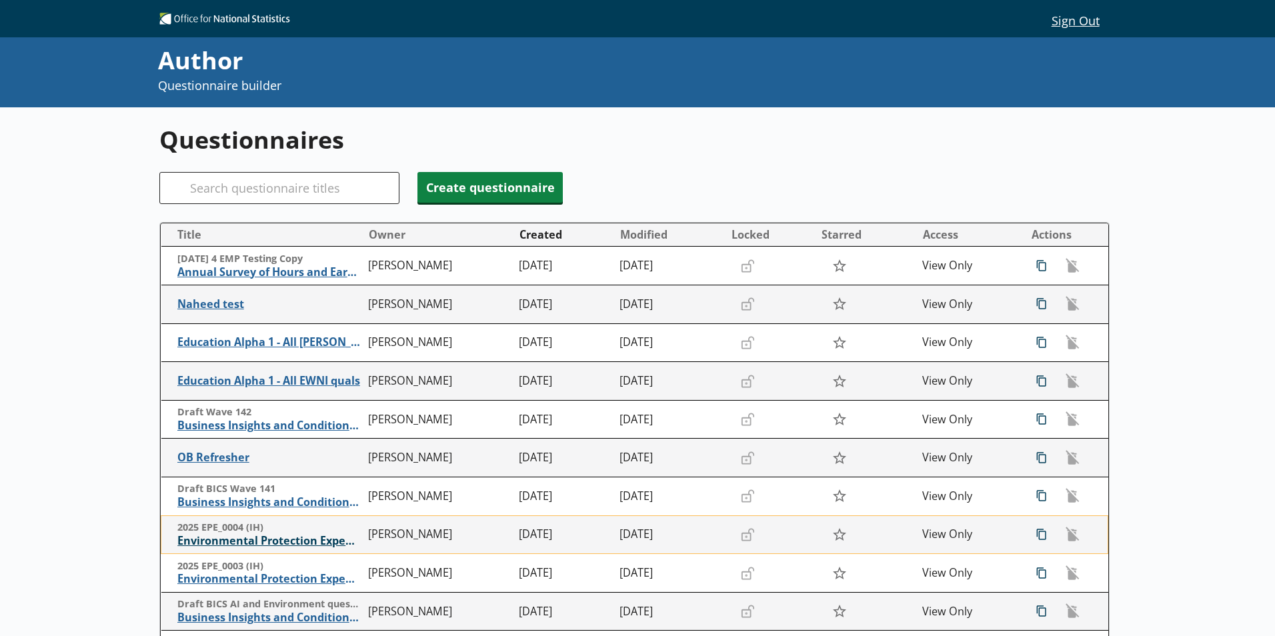
scroll to position [217, 0]
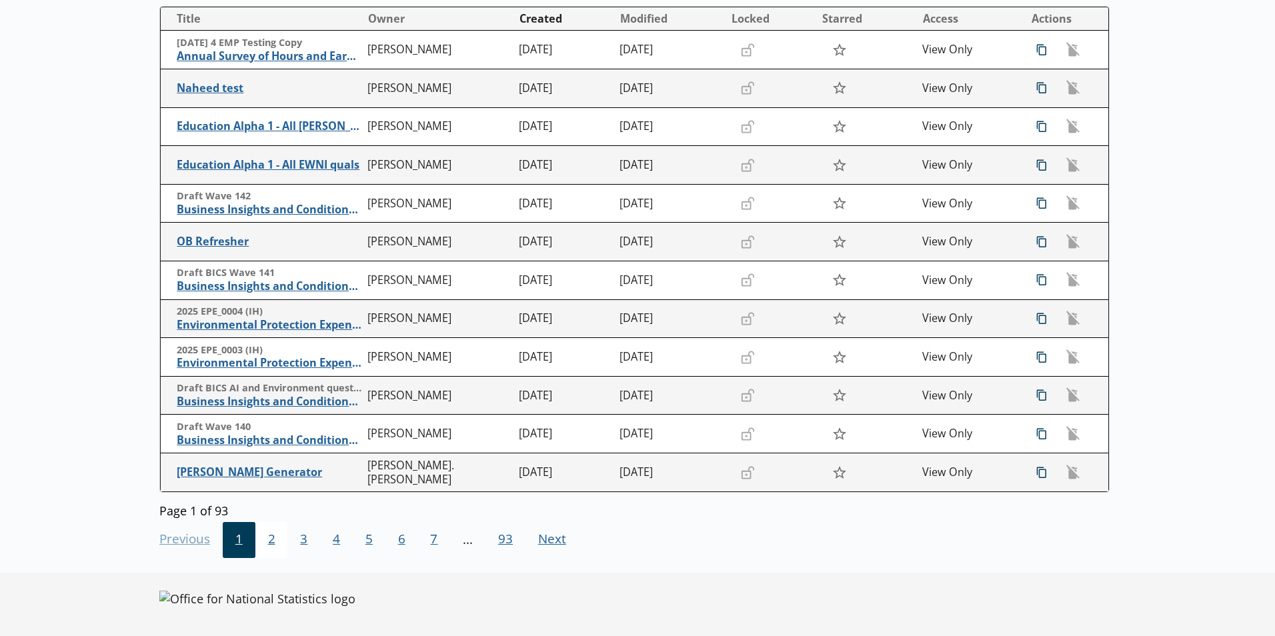
click at [272, 546] on span "2" at bounding box center [271, 540] width 33 height 36
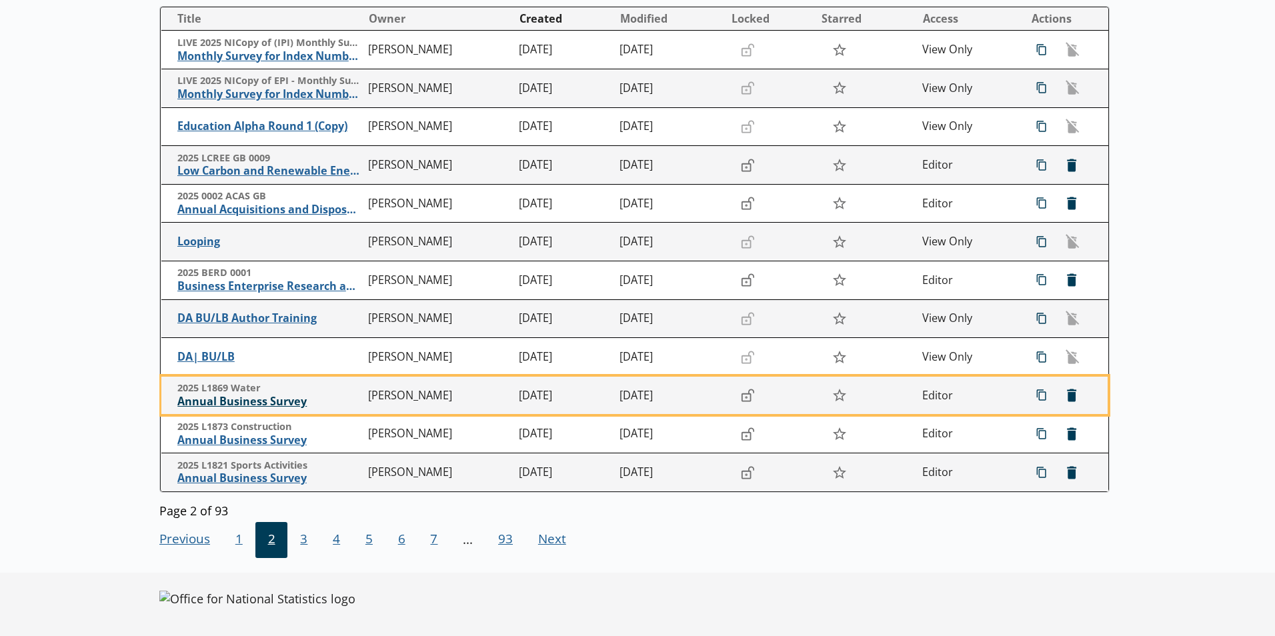
click at [264, 396] on span "Annual Business Survey" at bounding box center [269, 402] width 184 height 14
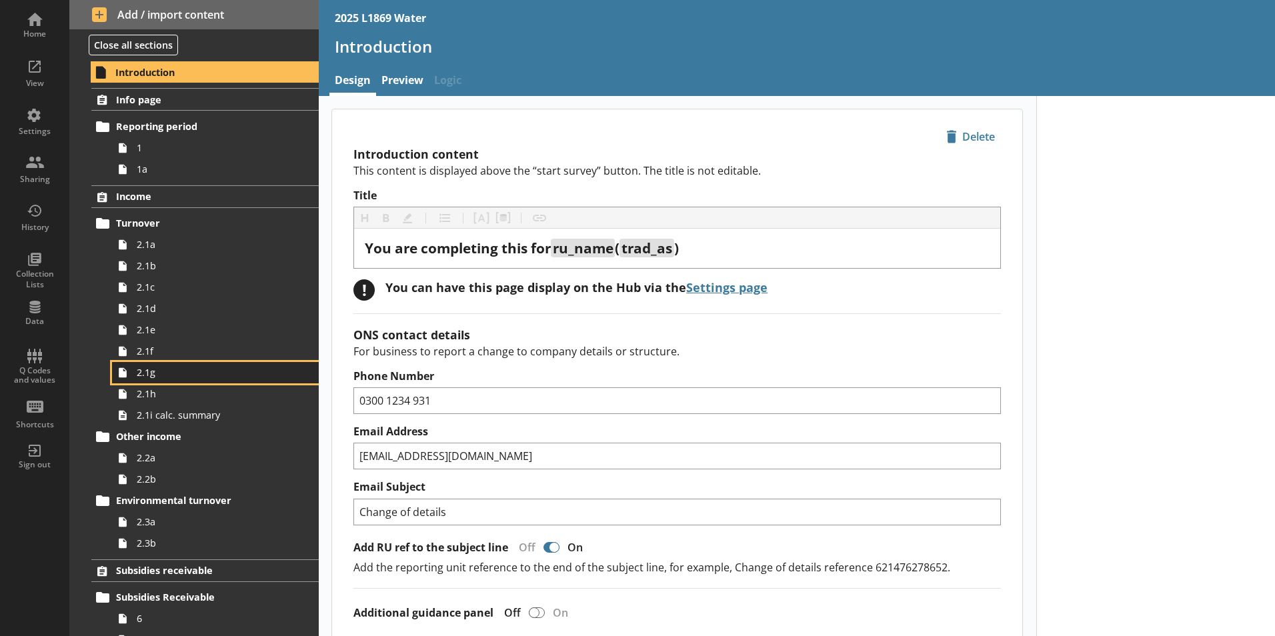
click at [166, 375] on span "2.1g" at bounding box center [211, 372] width 148 height 13
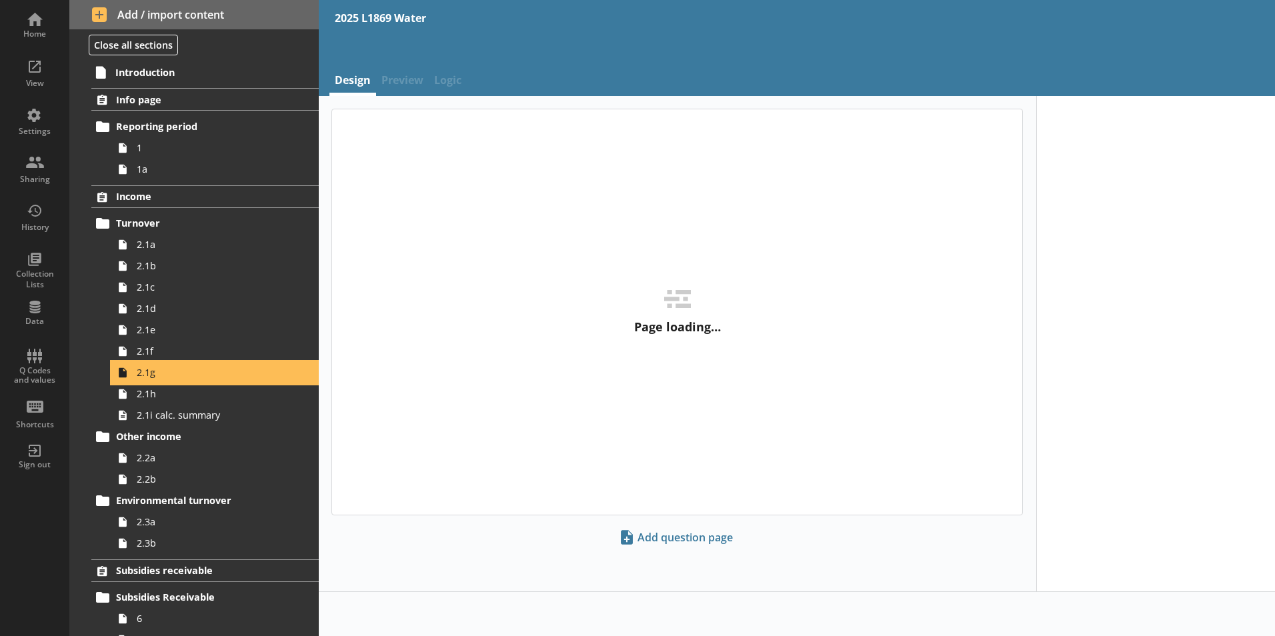
type textarea "x"
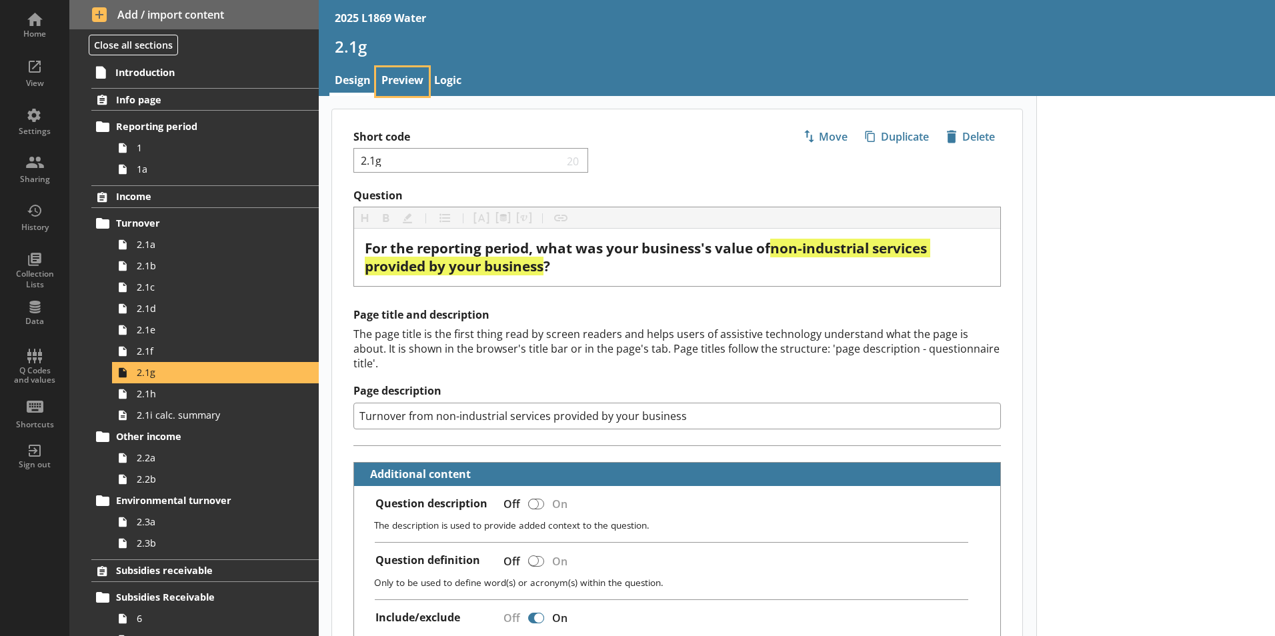
click at [408, 84] on link "Preview" at bounding box center [402, 81] width 53 height 29
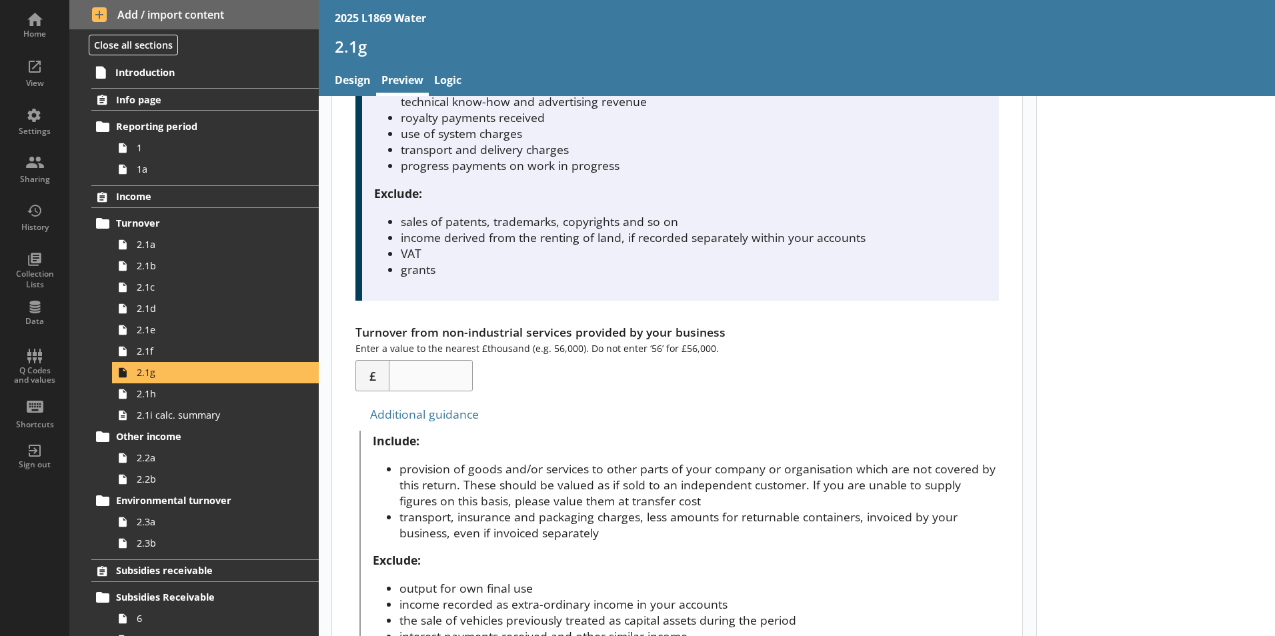
scroll to position [250, 0]
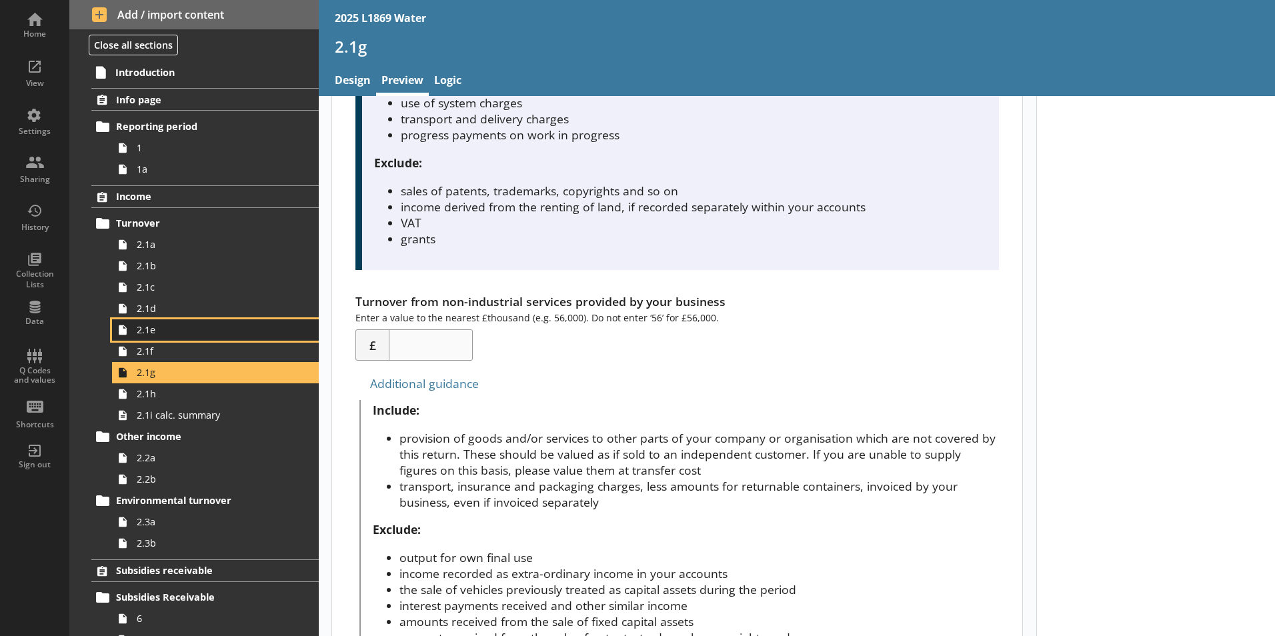
click at [146, 324] on span "2.1e" at bounding box center [211, 330] width 148 height 13
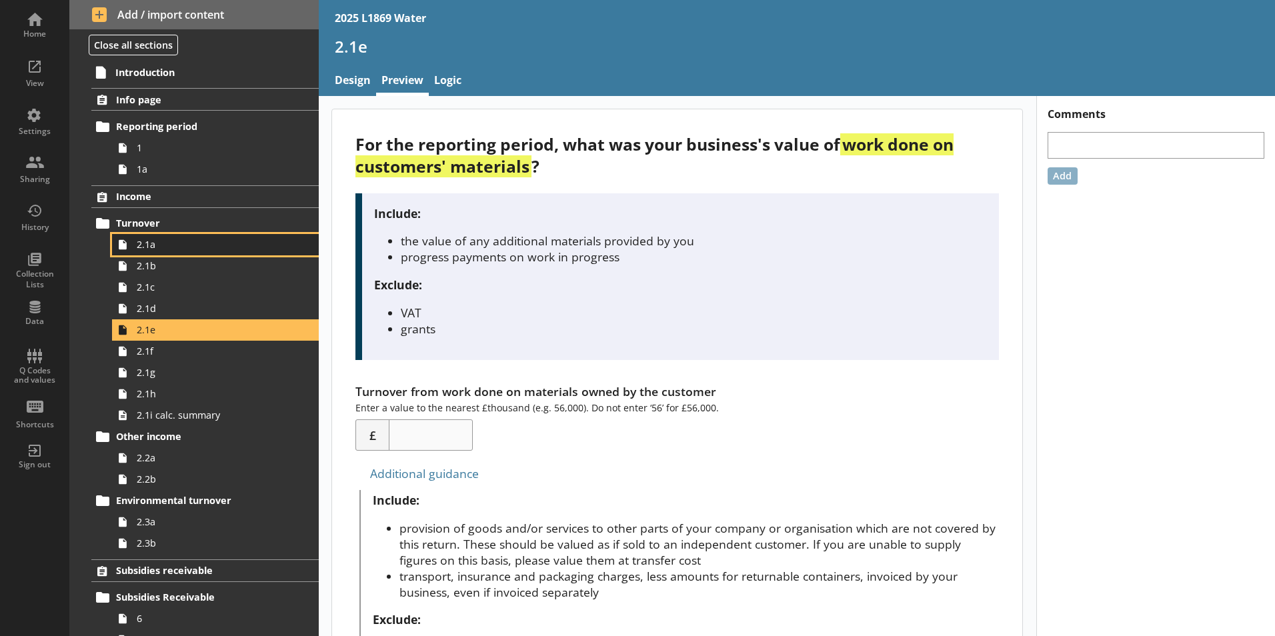
click at [191, 239] on span "2.1a" at bounding box center [211, 244] width 148 height 13
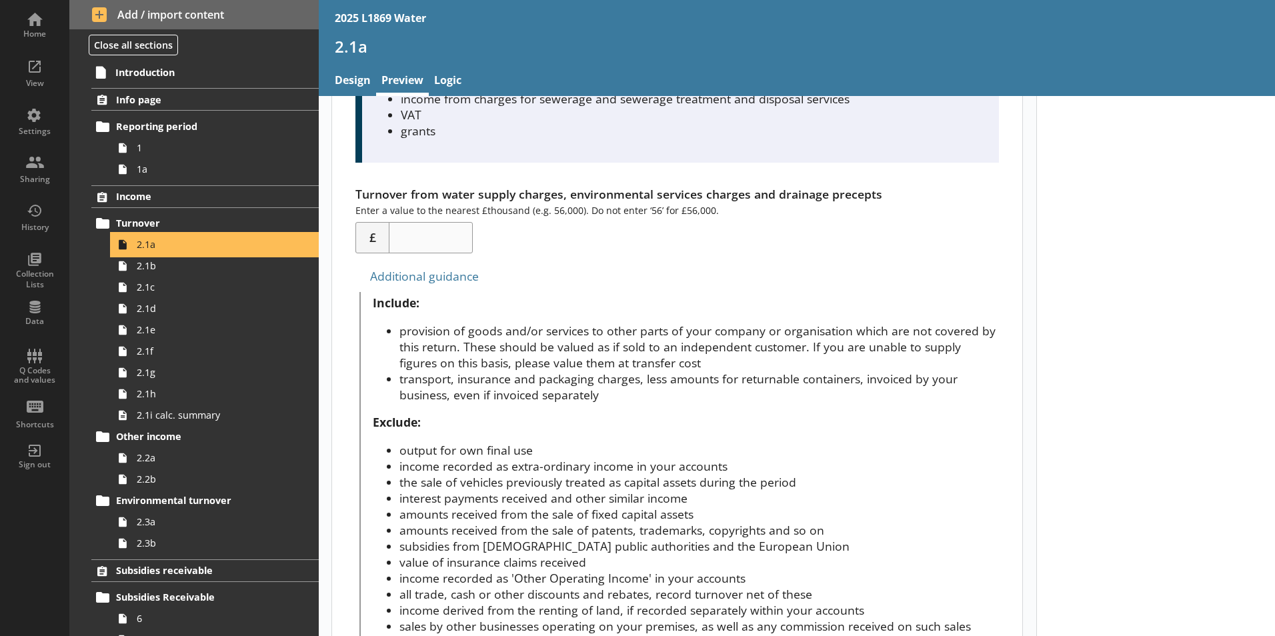
scroll to position [634, 0]
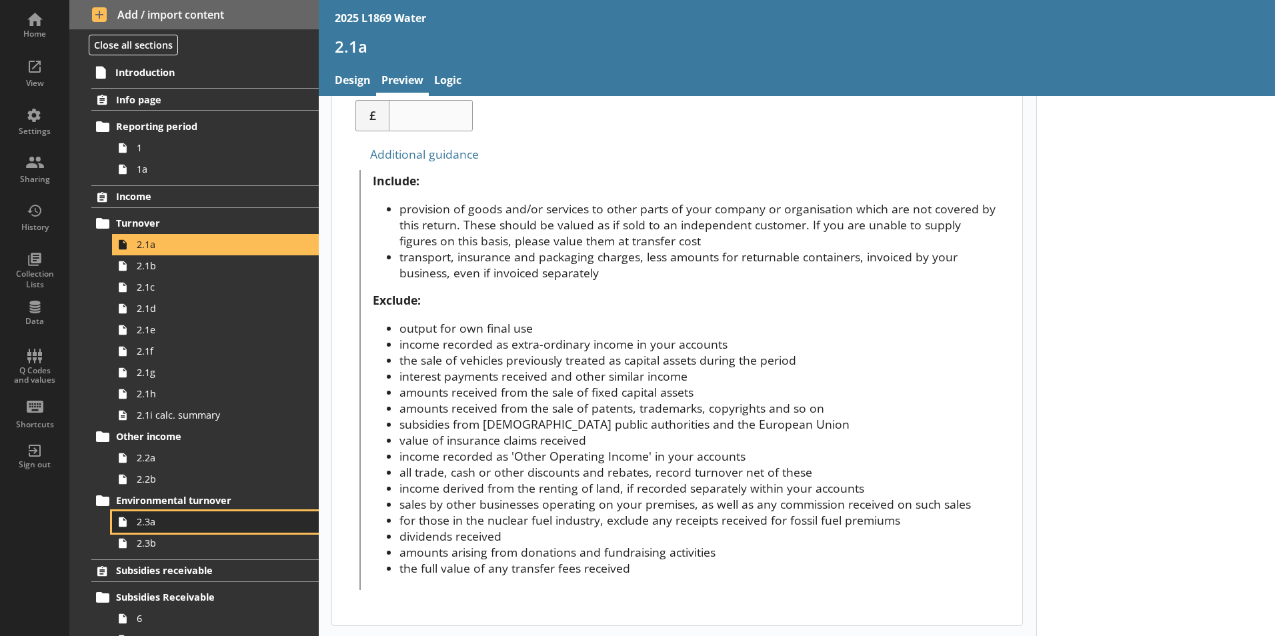
click at [153, 523] on span "2.3a" at bounding box center [211, 522] width 148 height 13
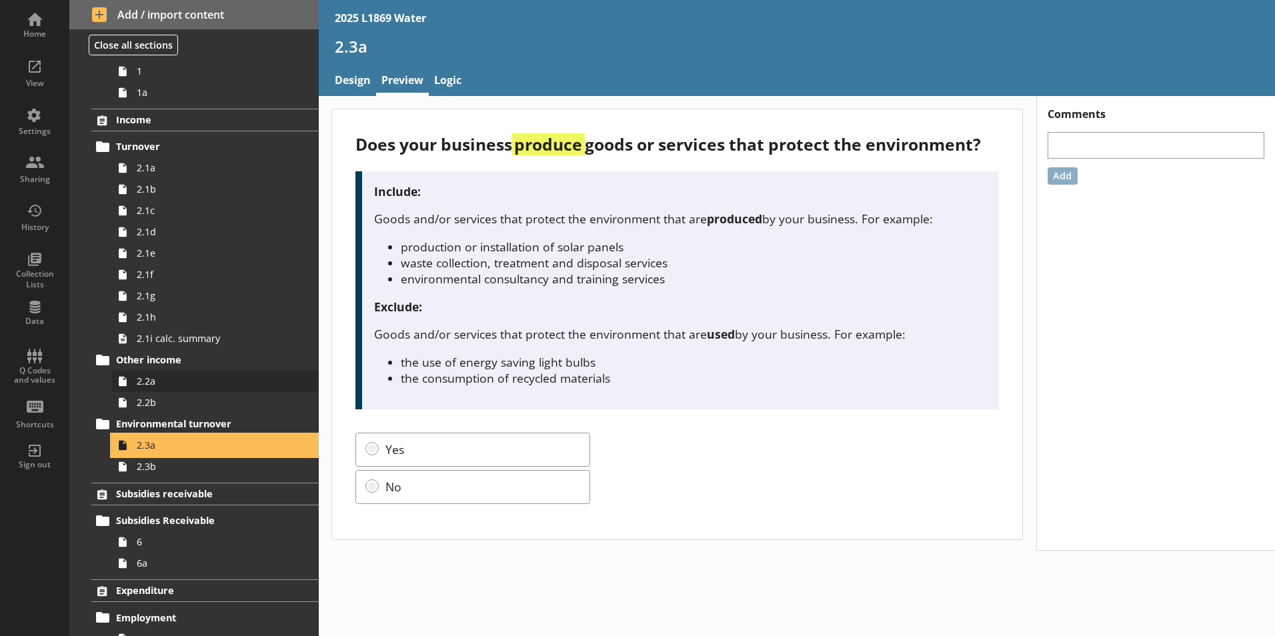
scroll to position [82, 0]
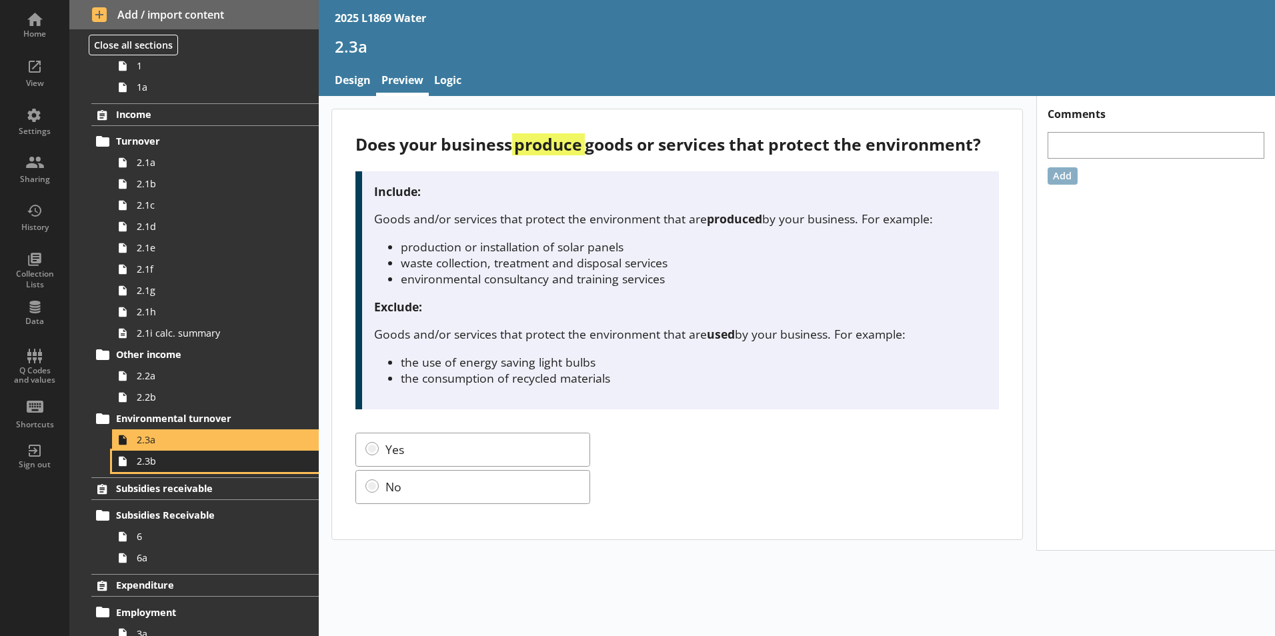
click at [193, 466] on span "2.3b" at bounding box center [211, 461] width 148 height 13
